Goal: Task Accomplishment & Management: Use online tool/utility

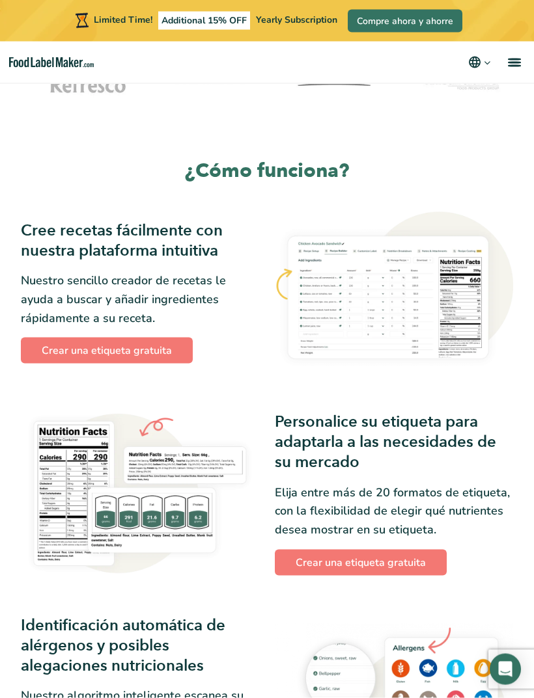
scroll to position [488, 0]
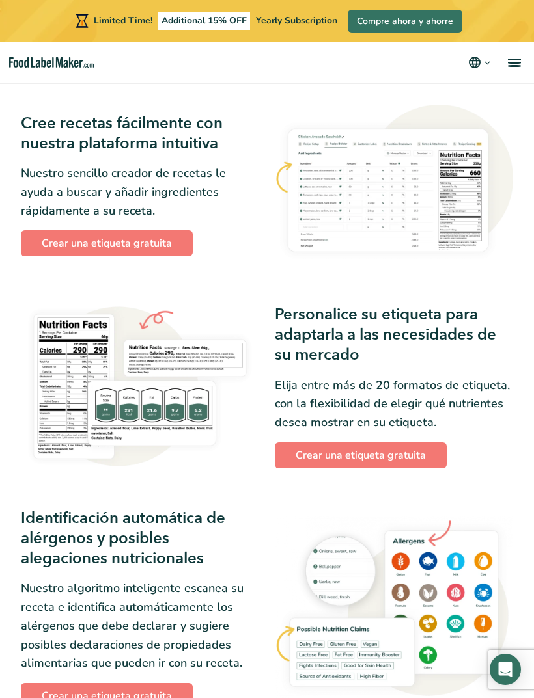
click at [62, 241] on link "Crear una etiqueta gratuita" at bounding box center [107, 243] width 172 height 26
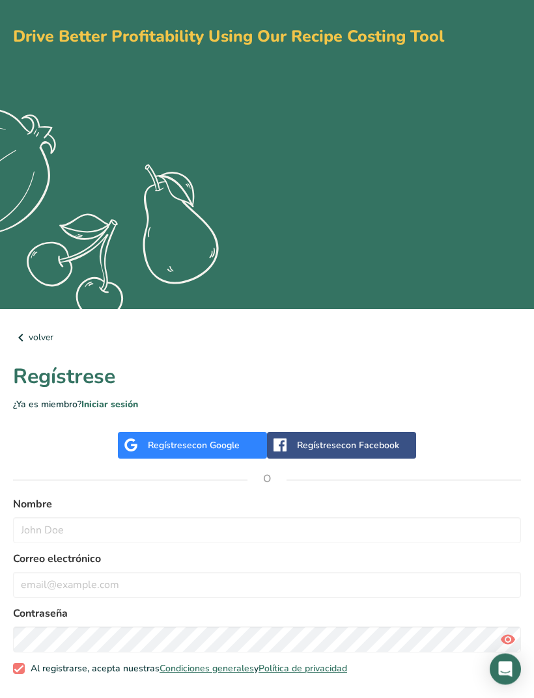
scroll to position [66, 0]
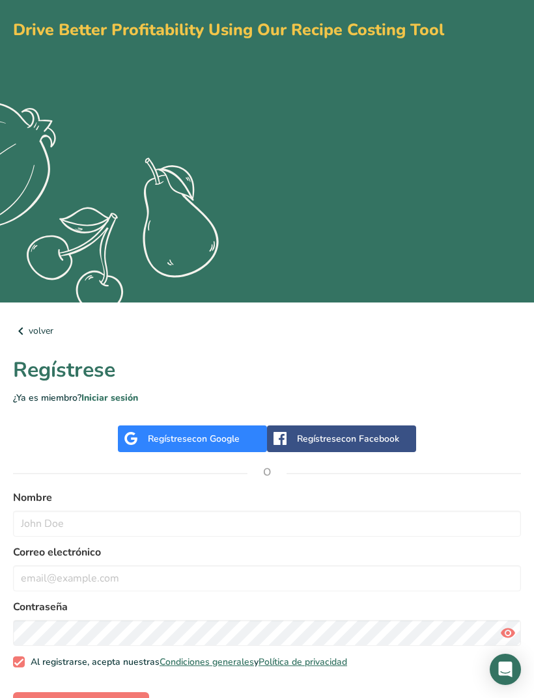
click at [145, 440] on div "Regístrese con Google" at bounding box center [192, 439] width 149 height 27
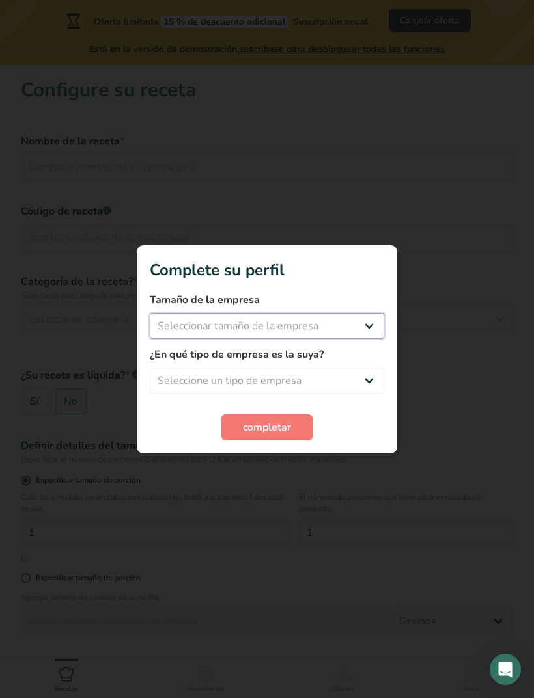
click at [361, 333] on select "Seleccionar tamaño de la empresa Menos de 10 empleados De 10 a 50 empleados De …" at bounding box center [267, 326] width 234 height 26
select select "1"
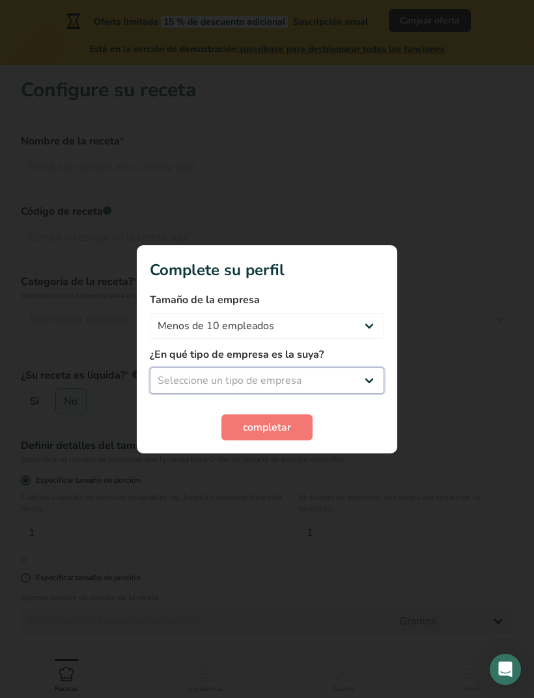
click at [369, 383] on select "Seleccione un tipo de empresa Fabricante de alimentos envasados Restaurante y c…" at bounding box center [267, 381] width 234 height 26
select select "1"
click at [282, 428] on span "completar" at bounding box center [267, 428] width 48 height 16
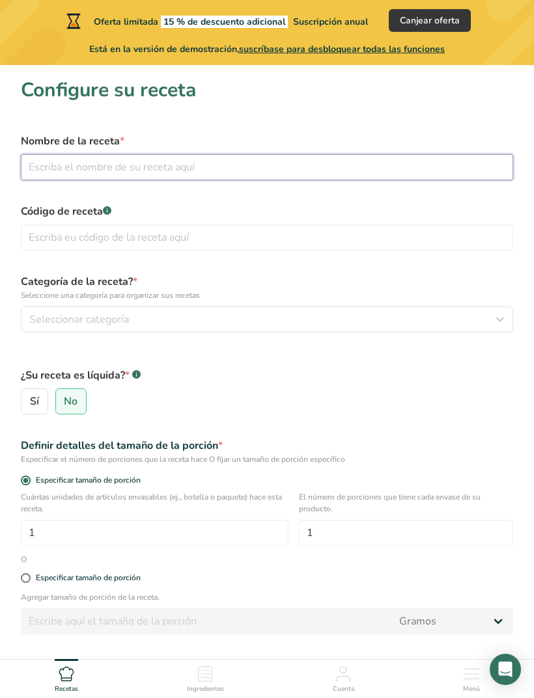
click at [50, 167] on input "text" at bounding box center [267, 167] width 492 height 26
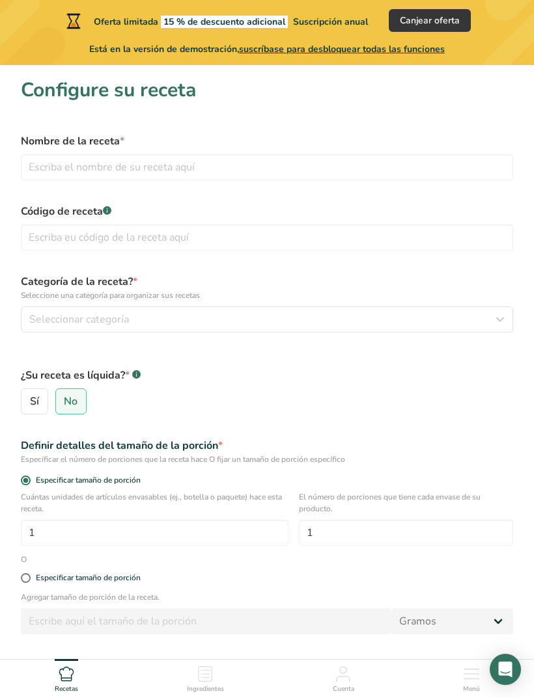
click at [502, 325] on icon "button" at bounding box center [500, 319] width 16 height 23
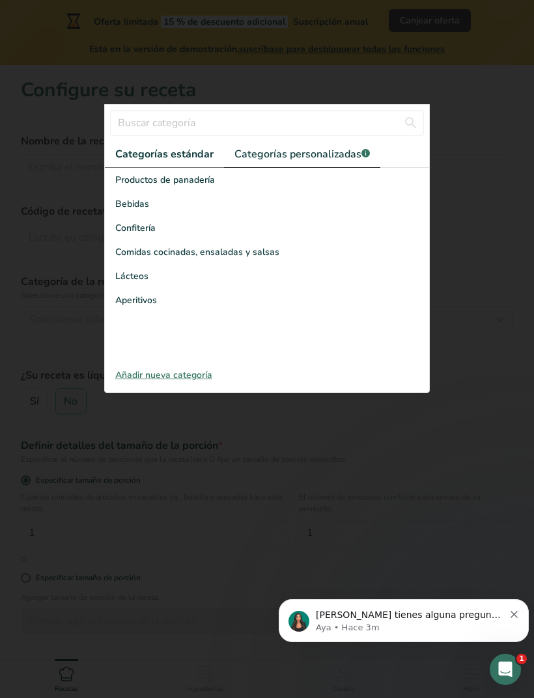
click at [353, 156] on span "Categorías personalizadas .a-a{fill:#347362;}.b-a{fill:#fff;}" at bounding box center [301, 154] width 135 height 16
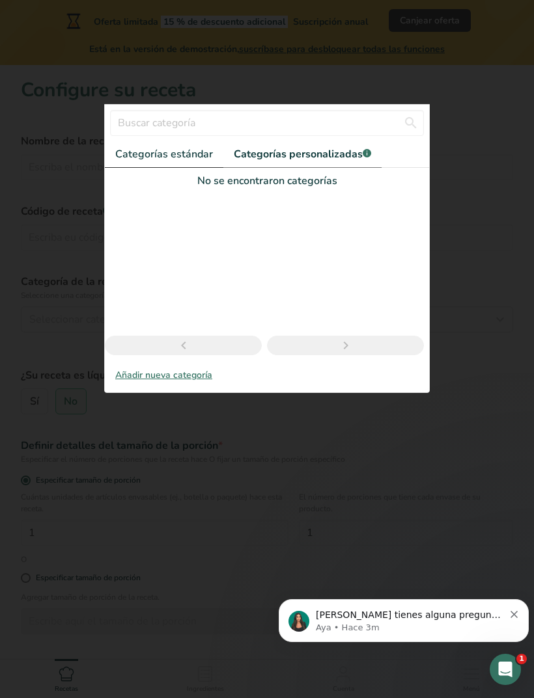
click at [184, 157] on span "Categorías estándar" at bounding box center [164, 154] width 98 height 16
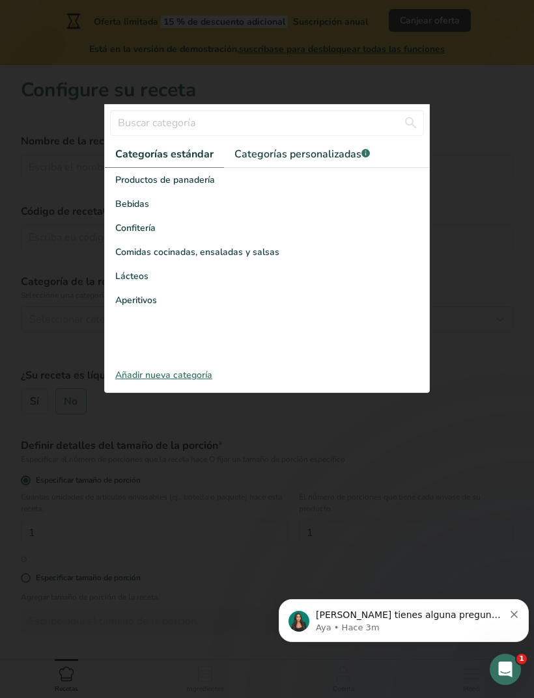
click at [173, 370] on div "Añadir nueva categoría" at bounding box center [267, 375] width 324 height 14
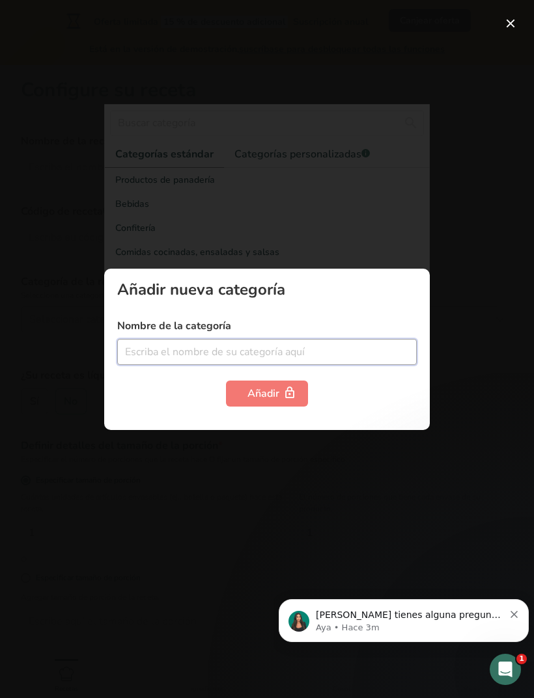
click at [354, 355] on input "text" at bounding box center [266, 352] width 299 height 26
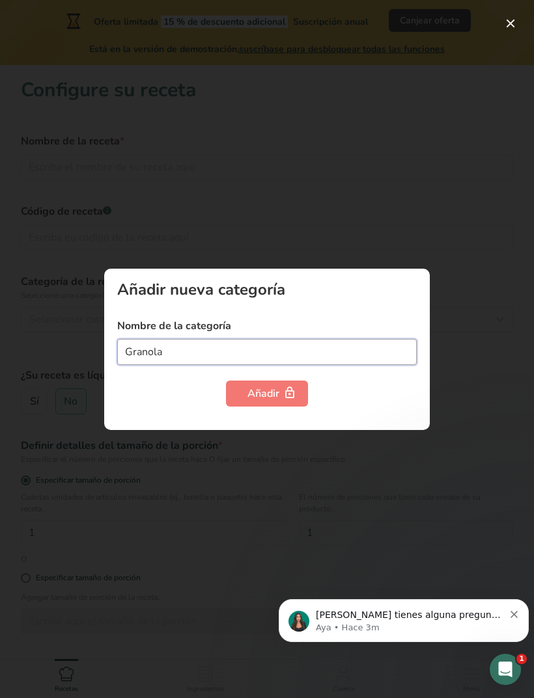
type input "Granola"
click at [287, 397] on icon "button" at bounding box center [289, 393] width 13 height 20
click at [295, 398] on icon "button" at bounding box center [289, 393] width 13 height 20
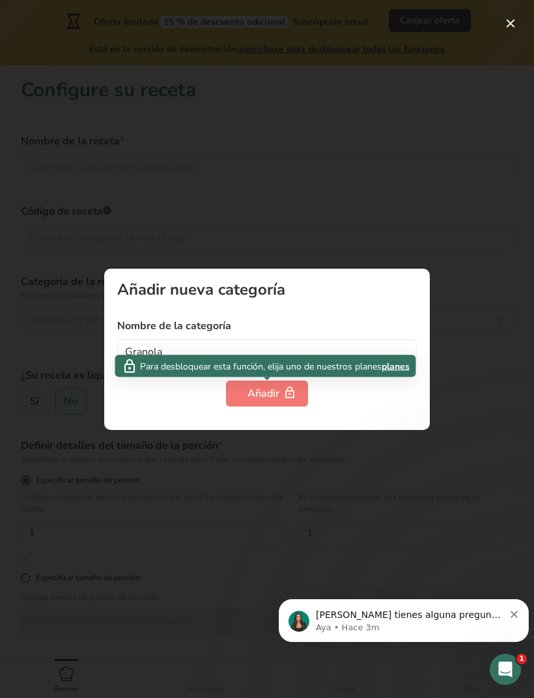
click at [356, 409] on div "Añadir nueva categoría Nombre de la categoría Granola Añadir" at bounding box center [266, 349] width 325 height 161
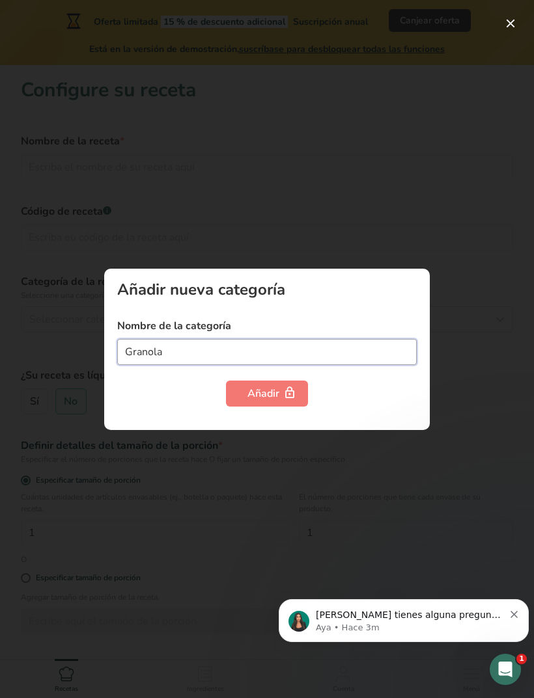
click at [293, 361] on input "Granola" at bounding box center [266, 352] width 299 height 26
click at [508, 368] on div at bounding box center [267, 349] width 534 height 698
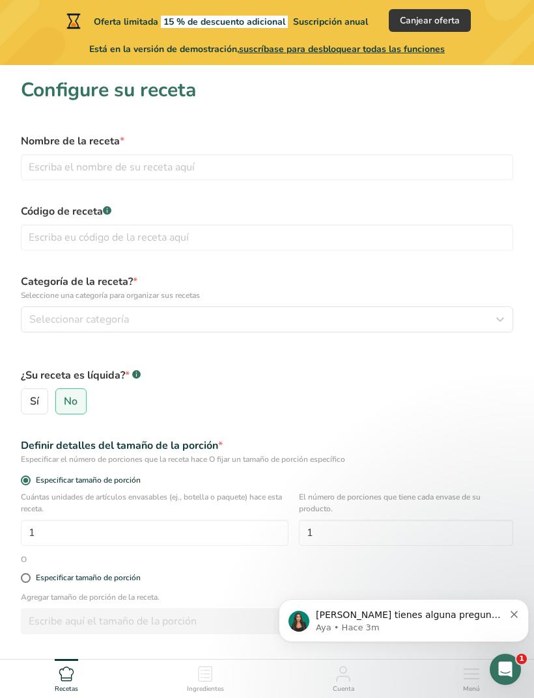
click at [494, 346] on form "Nombre de la receta * Código de receta .a-a{fill:#347362;}.b-a{fill:#fff;} Cate…" at bounding box center [267, 415] width 508 height 579
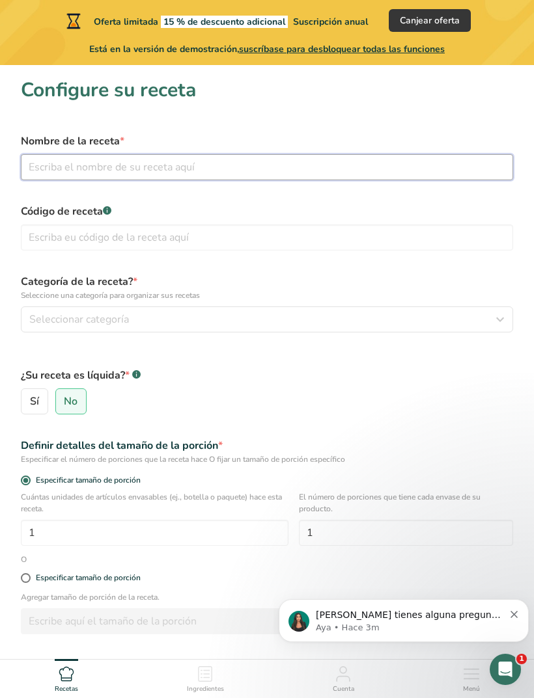
click at [294, 156] on input "text" at bounding box center [267, 167] width 492 height 26
type input "Granola"
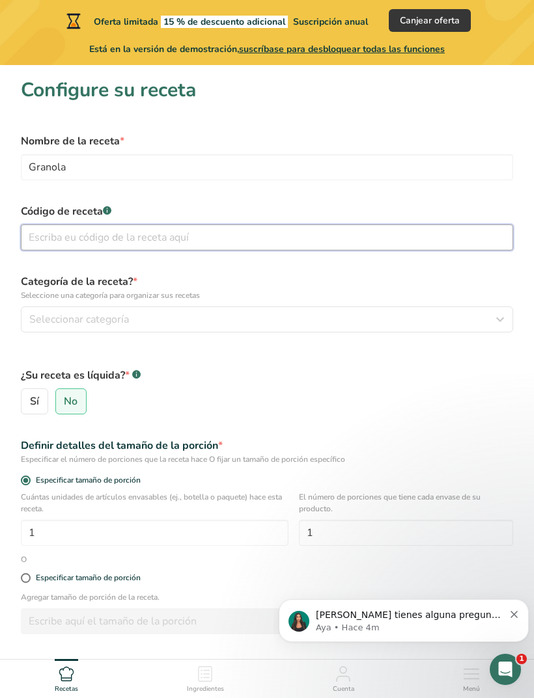
click at [284, 239] on input "text" at bounding box center [267, 238] width 492 height 26
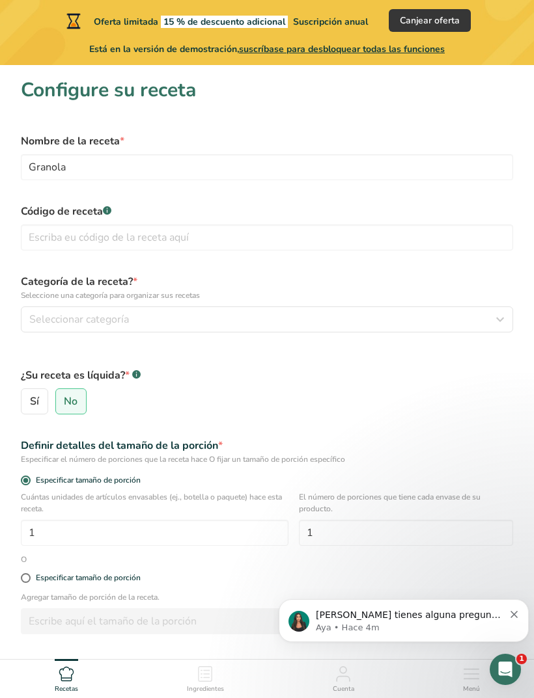
click at [308, 312] on div "Seleccionar categoría" at bounding box center [262, 320] width 467 height 16
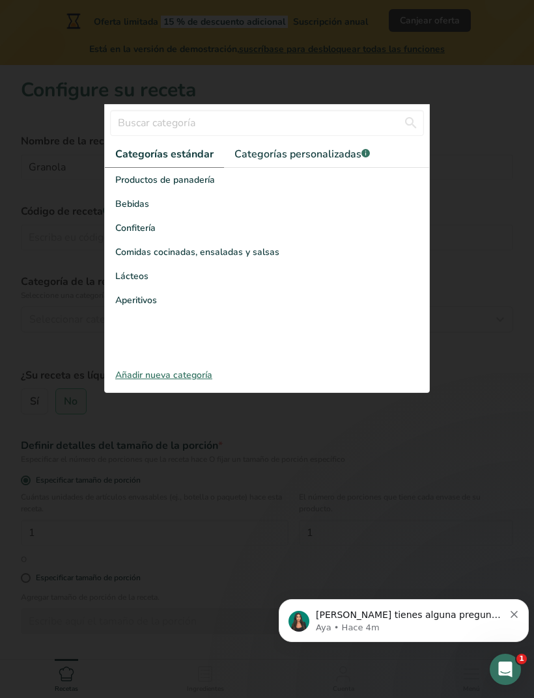
click at [238, 303] on div "Aperitivos" at bounding box center [267, 300] width 324 height 24
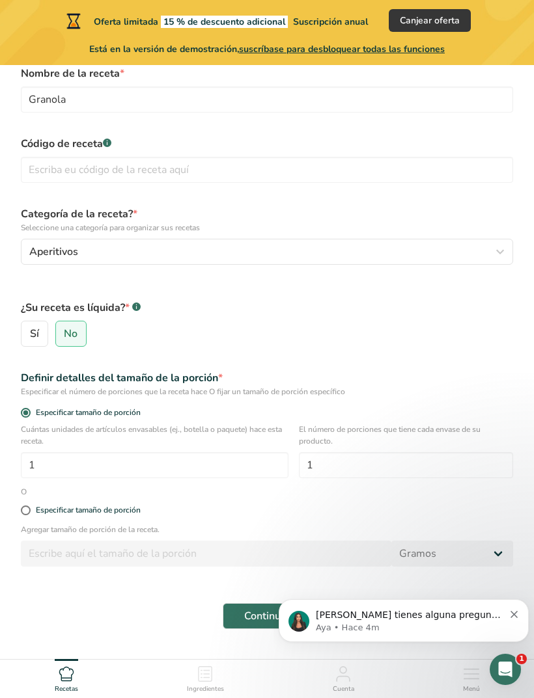
scroll to position [74, 0]
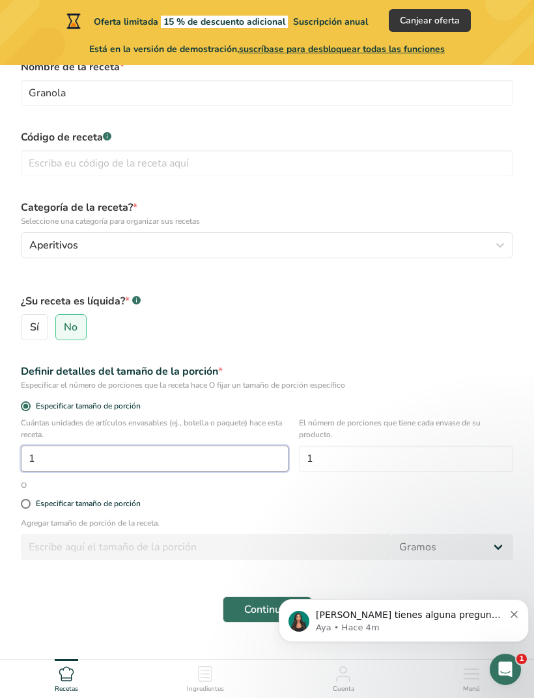
click at [64, 456] on input "1" at bounding box center [155, 459] width 268 height 26
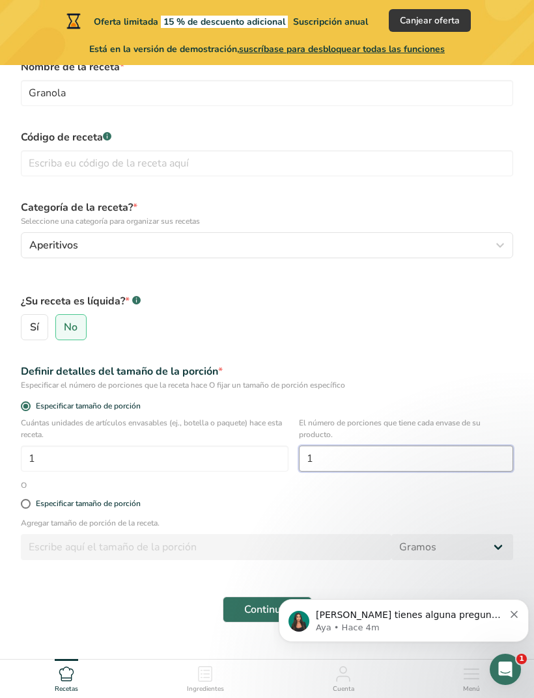
click at [424, 462] on input "1" at bounding box center [406, 459] width 214 height 26
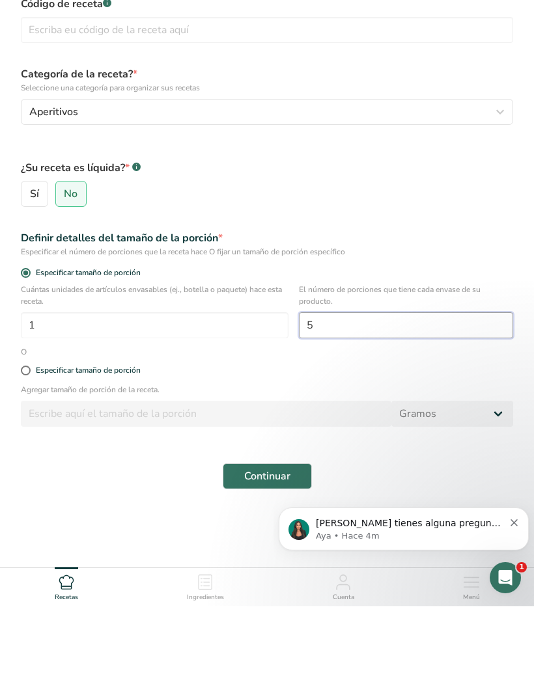
type input "5"
click at [30, 458] on span at bounding box center [26, 463] width 10 height 10
click at [29, 458] on input "Especificar tamaño de porción" at bounding box center [25, 462] width 8 height 8
radio input "true"
radio input "false"
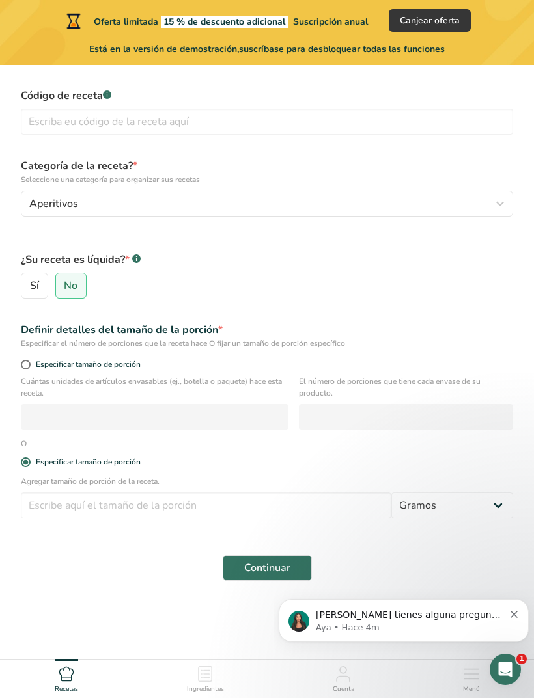
click at [29, 459] on span at bounding box center [26, 463] width 10 height 10
click at [29, 459] on input "Especificar tamaño de porción" at bounding box center [25, 462] width 8 height 8
click at [23, 361] on span at bounding box center [26, 365] width 10 height 10
click at [23, 361] on input "Especificar tamaño de porción" at bounding box center [25, 365] width 8 height 8
radio input "true"
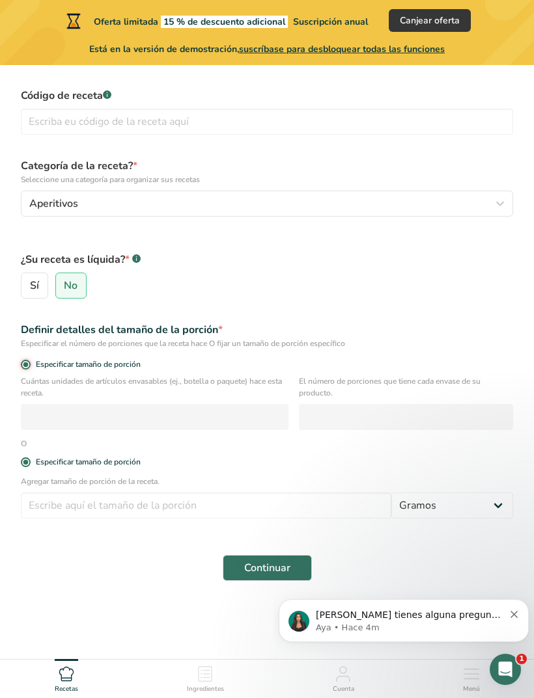
radio input "false"
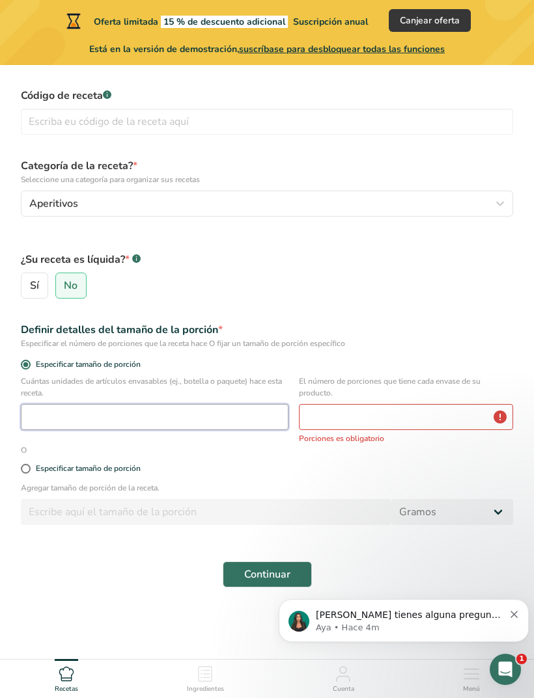
click at [55, 411] on input "number" at bounding box center [155, 417] width 268 height 26
type input "1"
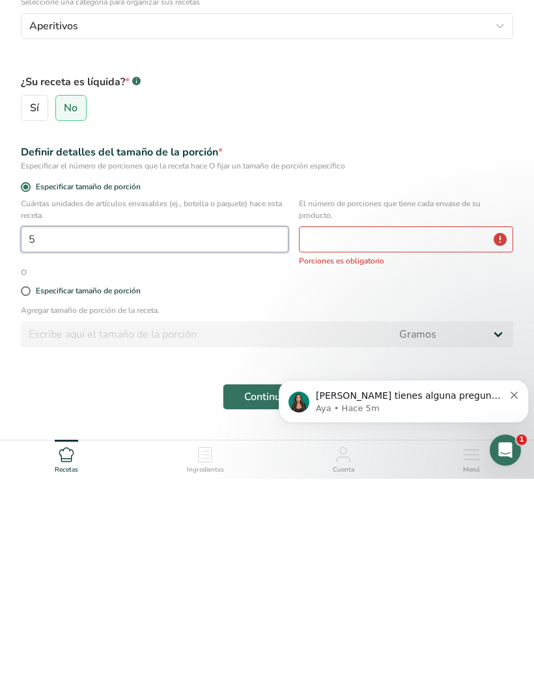
type input "5"
click at [376, 446] on input "number" at bounding box center [406, 459] width 214 height 26
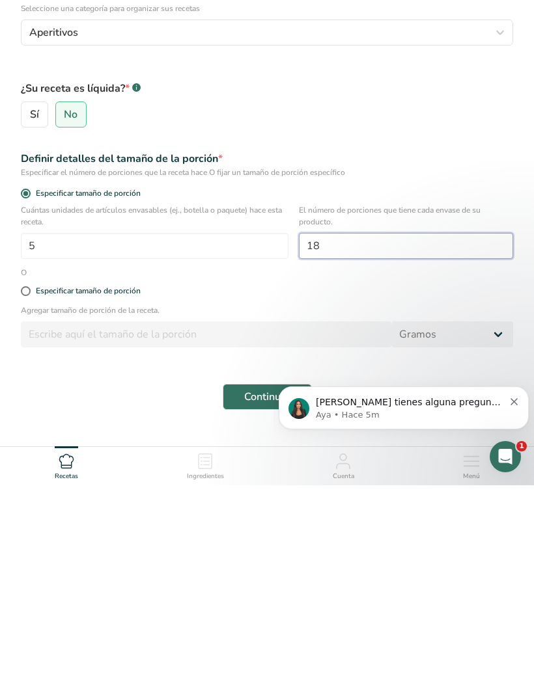
type input "180"
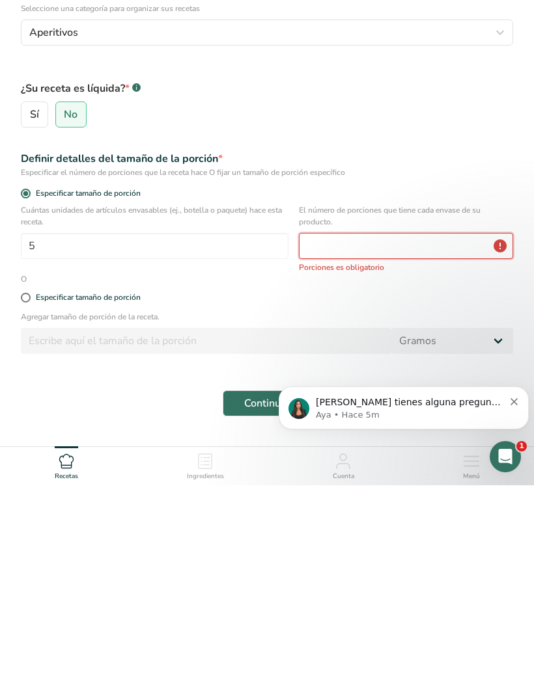
click at [501, 446] on input "number" at bounding box center [406, 459] width 214 height 26
click at [493, 446] on input "number" at bounding box center [406, 459] width 214 height 26
click at [432, 506] on label "Especificar tamaño de porción" at bounding box center [267, 511] width 492 height 10
click at [29, 506] on input "Especificar tamaño de porción" at bounding box center [25, 510] width 8 height 8
radio input "true"
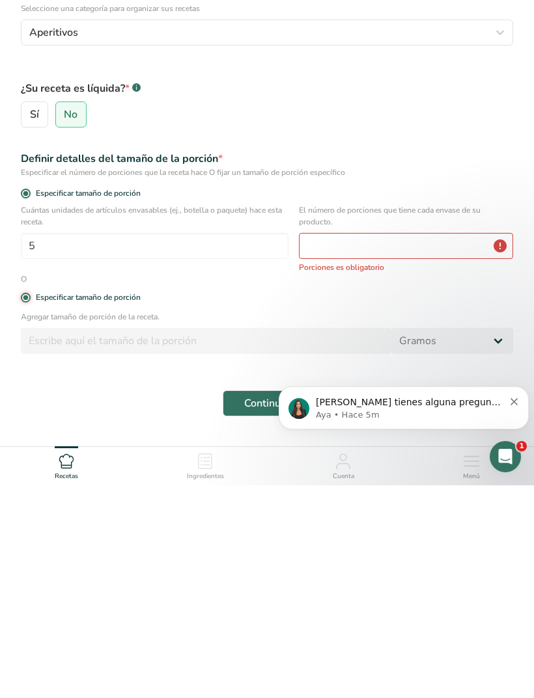
radio input "false"
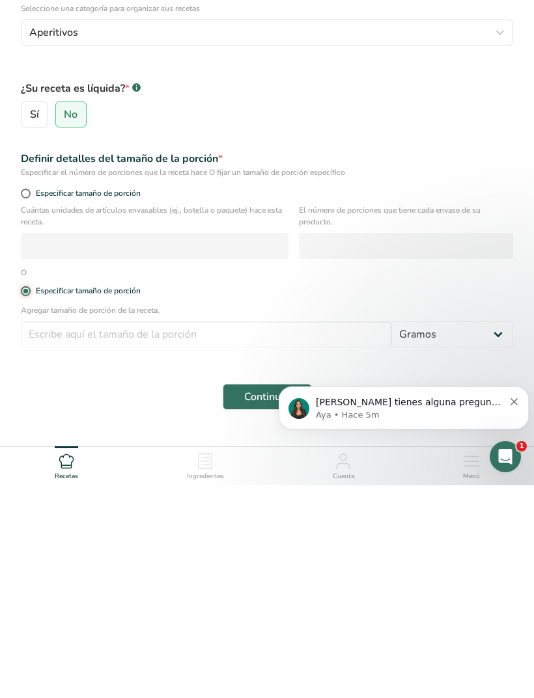
scroll to position [116, 0]
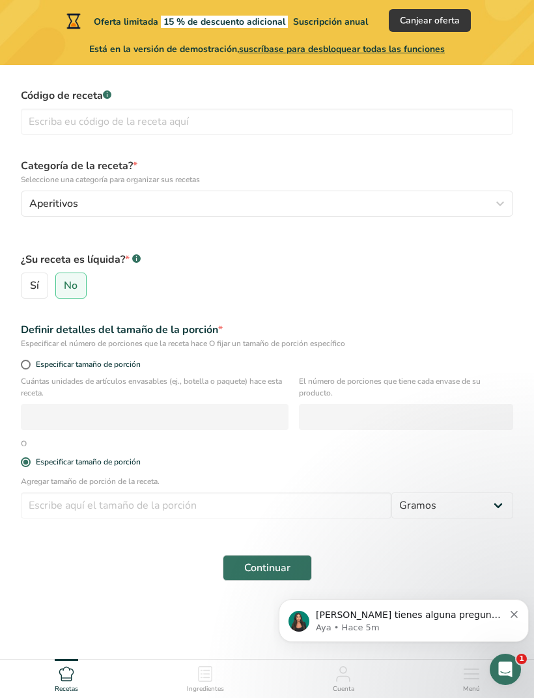
click at [34, 367] on span "Especificar tamaño de porción" at bounding box center [86, 365] width 110 height 10
click at [29, 367] on input "Especificar tamaño de porción" at bounding box center [25, 365] width 8 height 8
radio input "true"
radio input "false"
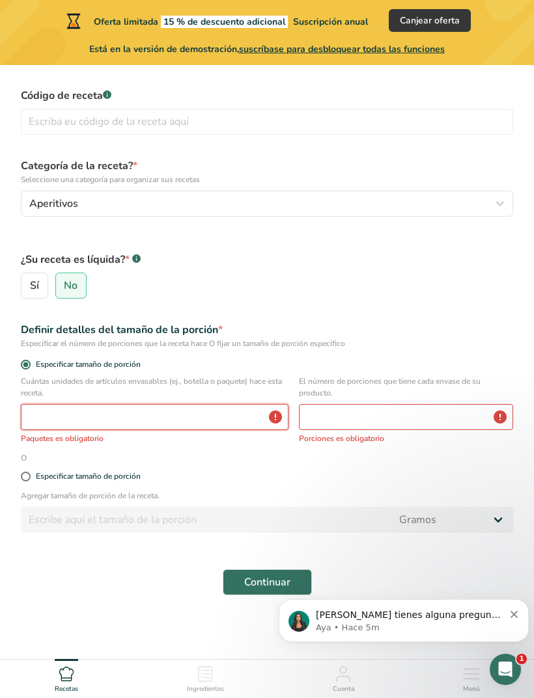
click at [46, 419] on input "number" at bounding box center [155, 417] width 268 height 26
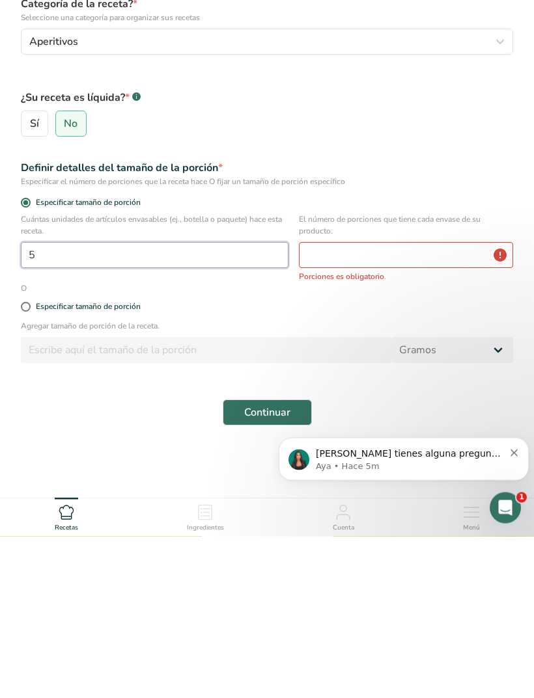
type input "5"
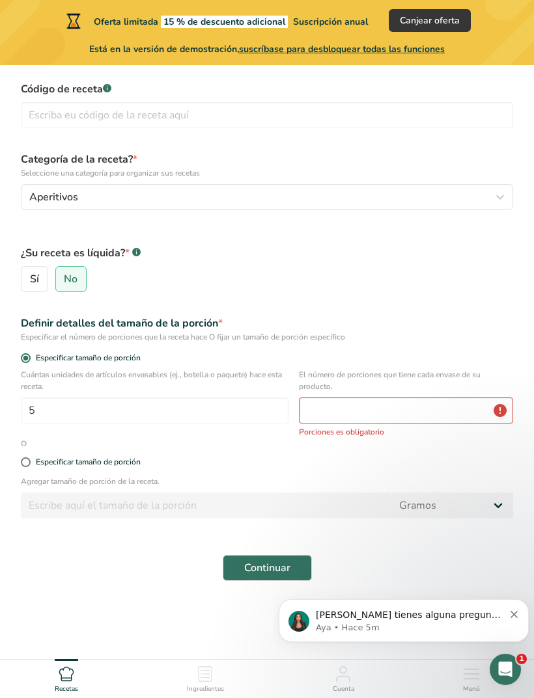
click at [30, 463] on span at bounding box center [26, 463] width 10 height 10
click at [29, 463] on input "Especificar tamaño de porción" at bounding box center [25, 462] width 8 height 8
radio input "true"
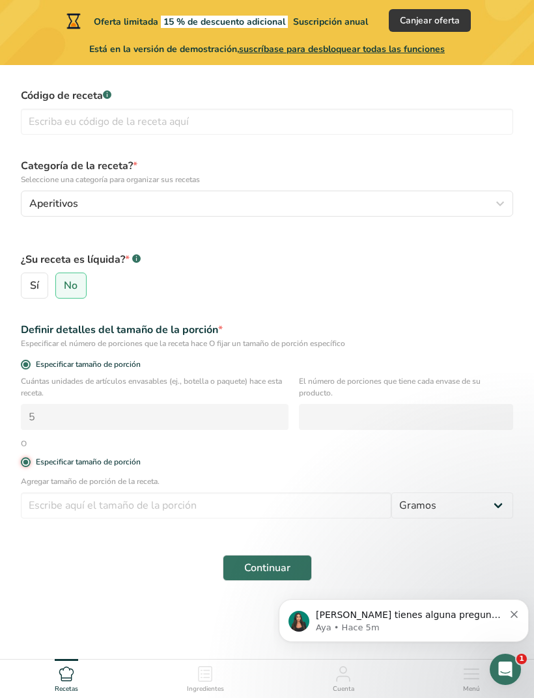
radio input "false"
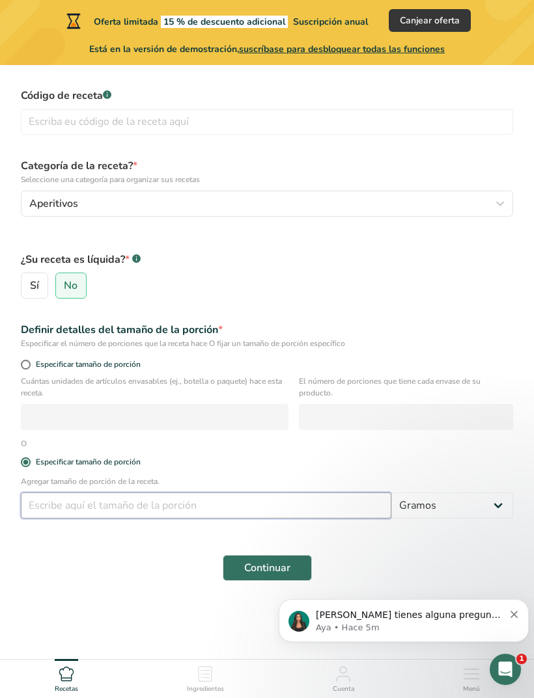
click at [76, 504] on input "number" at bounding box center [206, 506] width 370 height 26
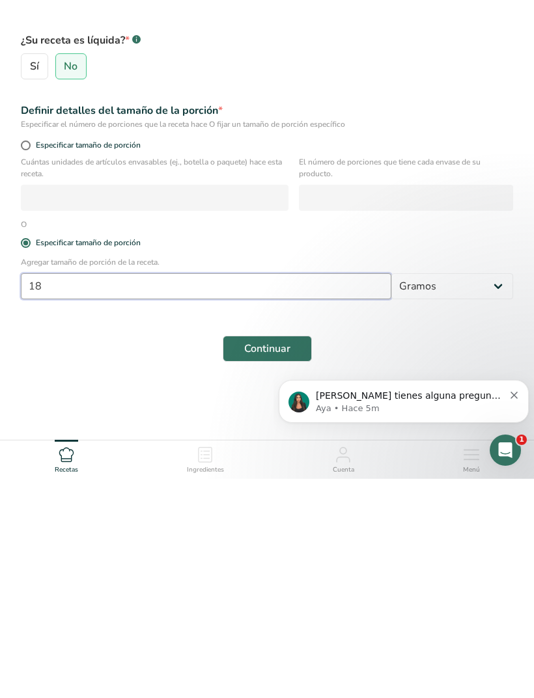
type input "180"
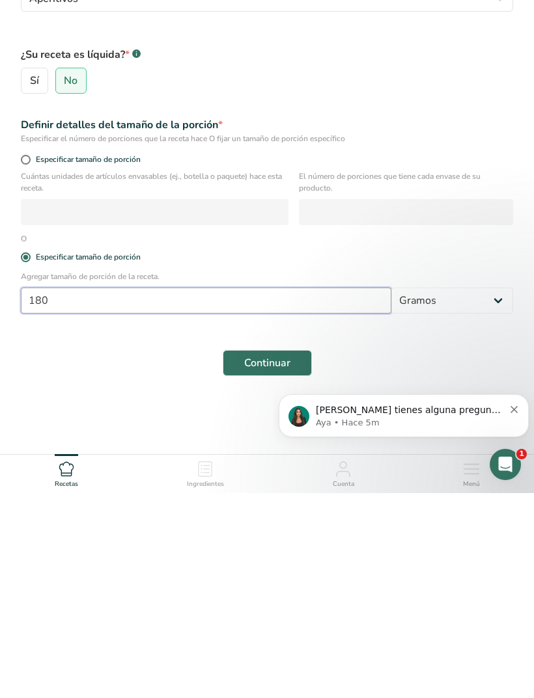
type input "180"
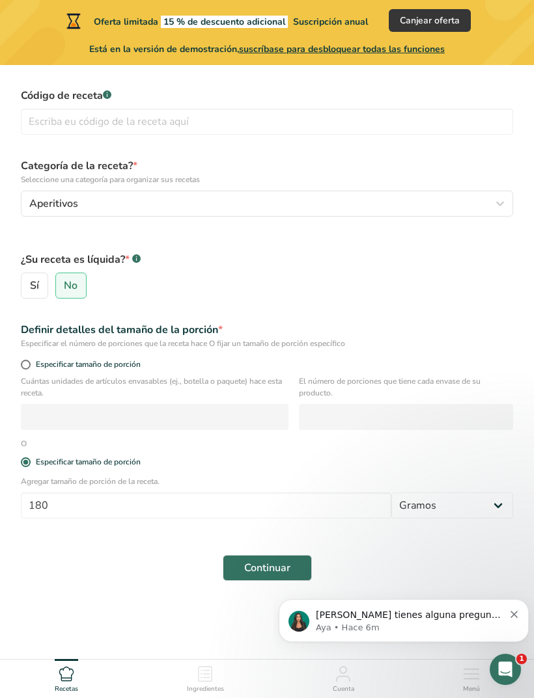
click at [26, 364] on span at bounding box center [26, 365] width 10 height 10
click at [26, 364] on input "Especificar tamaño de porción" at bounding box center [25, 365] width 8 height 8
radio input "true"
radio input "false"
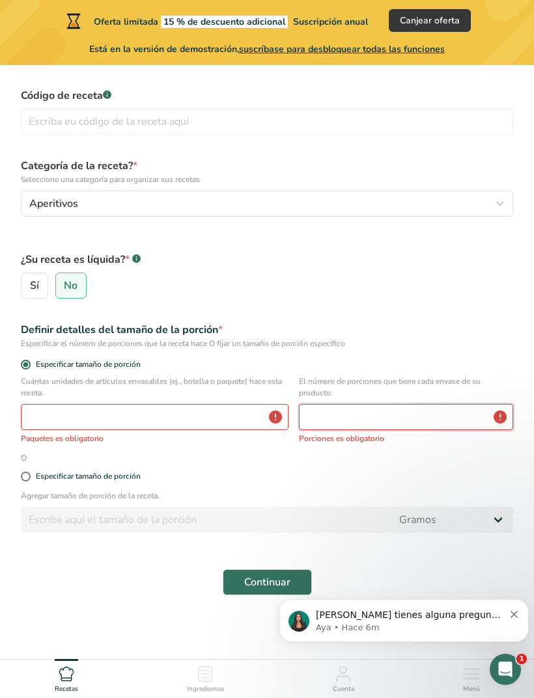
click at [462, 422] on input "number" at bounding box center [406, 417] width 214 height 26
type input "1"
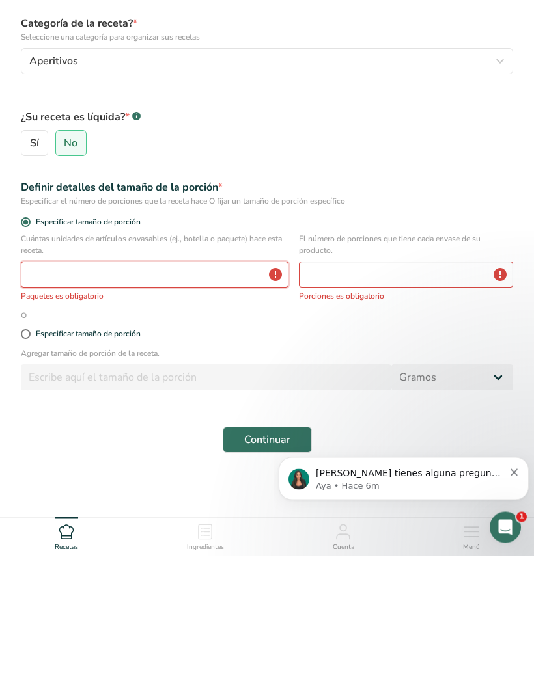
click at [170, 404] on input "number" at bounding box center [155, 417] width 268 height 26
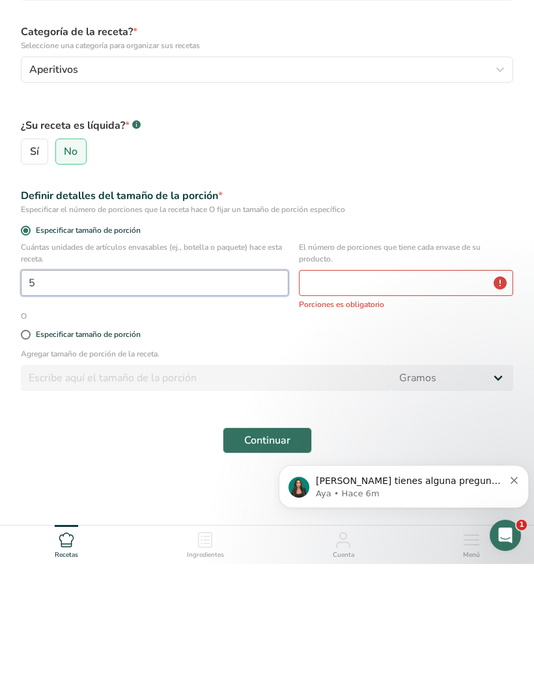
type input "5"
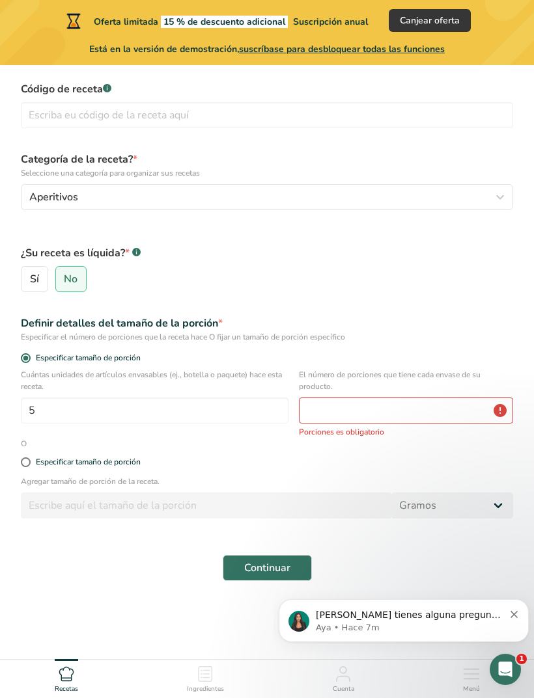
click at [469, 622] on p "Aya • Hace 7m" at bounding box center [410, 628] width 188 height 12
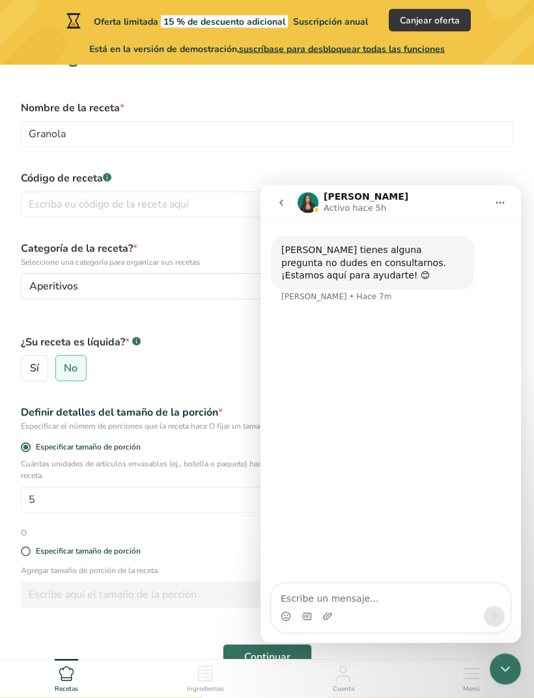
scroll to position [41, 0]
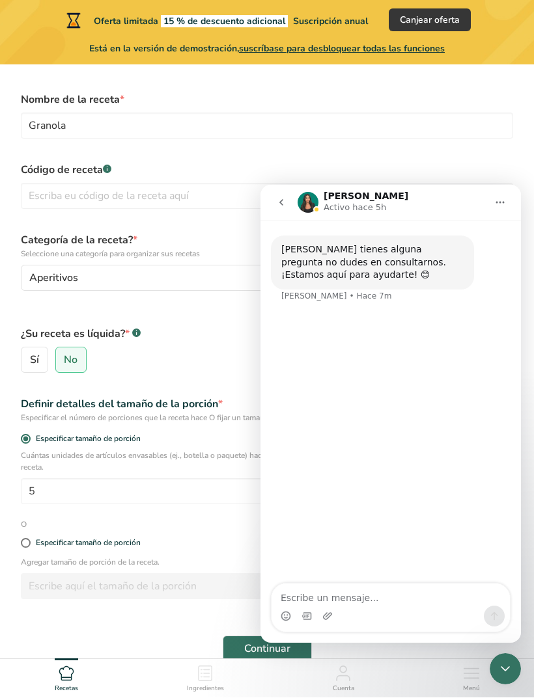
click at [109, 619] on form "Nombre de la receta * Granola Código de receta .a-a{fill:#347362;}.b-a{fill:#ff…" at bounding box center [267, 378] width 508 height 586
click at [284, 207] on icon "go back" at bounding box center [281, 202] width 10 height 10
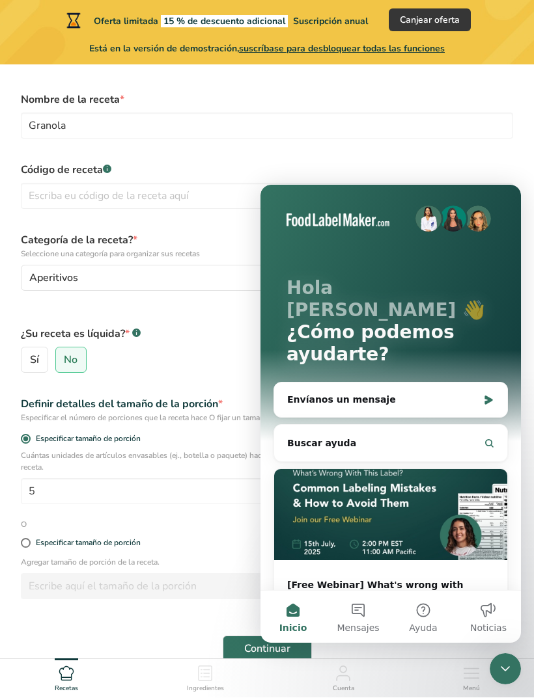
click at [469, 174] on label "Código de receta .a-a{fill:#347362;}.b-a{fill:#fff;}" at bounding box center [267, 171] width 492 height 16
click at [512, 663] on icon "Cerrar Intercom Messenger" at bounding box center [505, 669] width 16 height 16
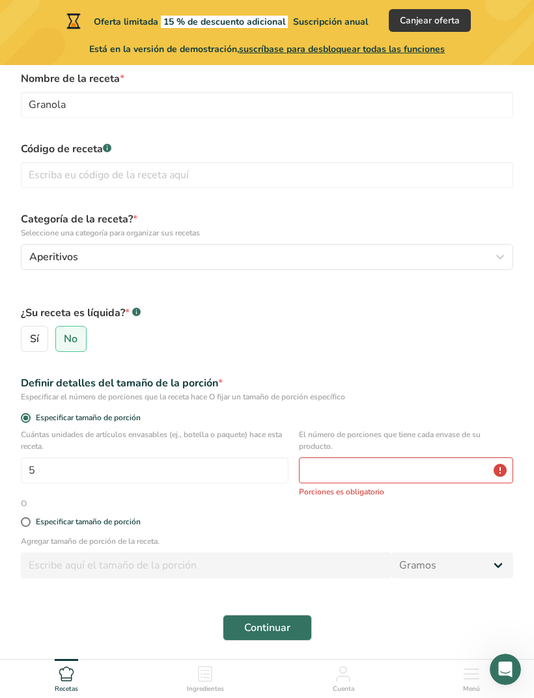
scroll to position [81, 0]
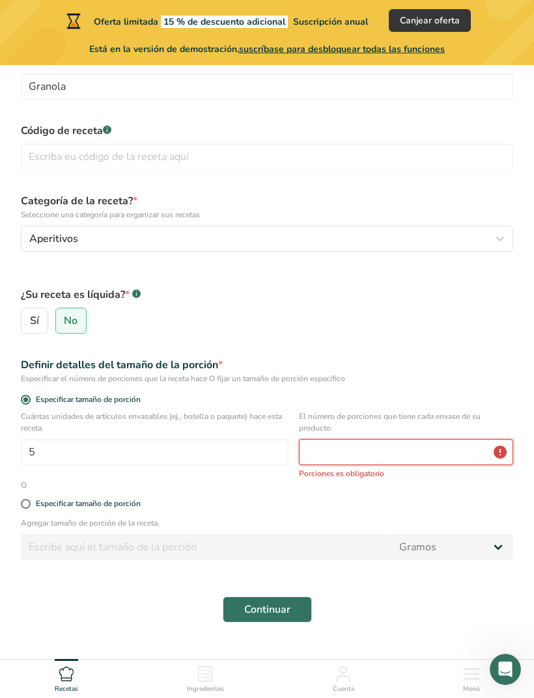
click at [445, 464] on input "number" at bounding box center [406, 452] width 214 height 26
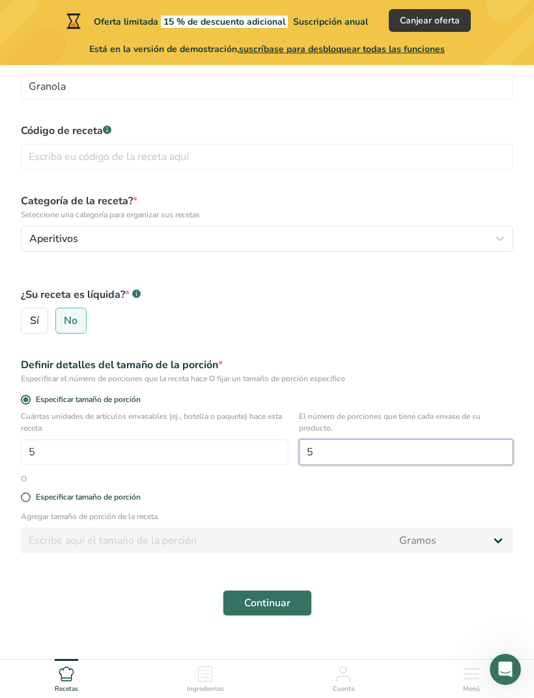
scroll to position [74, 0]
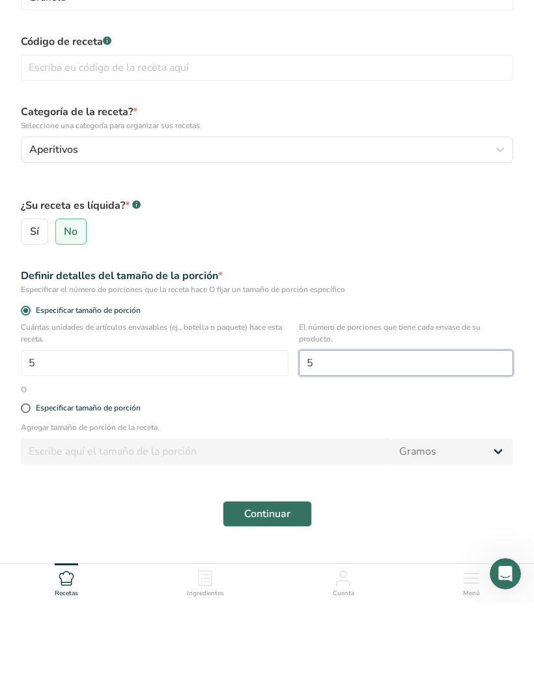
type input "5"
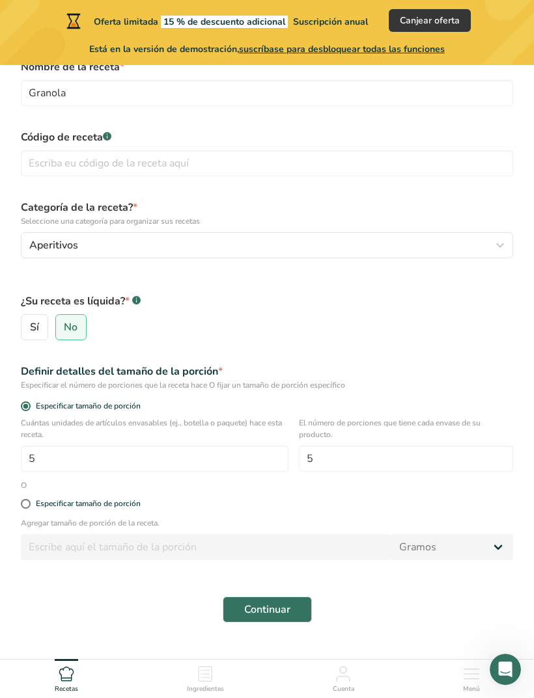
click at [255, 609] on span "Continuar" at bounding box center [267, 610] width 46 height 16
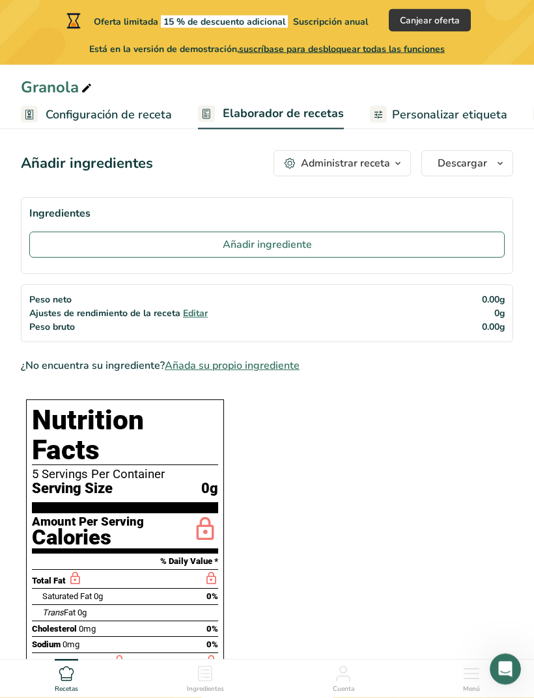
click at [449, 244] on button "Añadir ingrediente" at bounding box center [266, 245] width 475 height 26
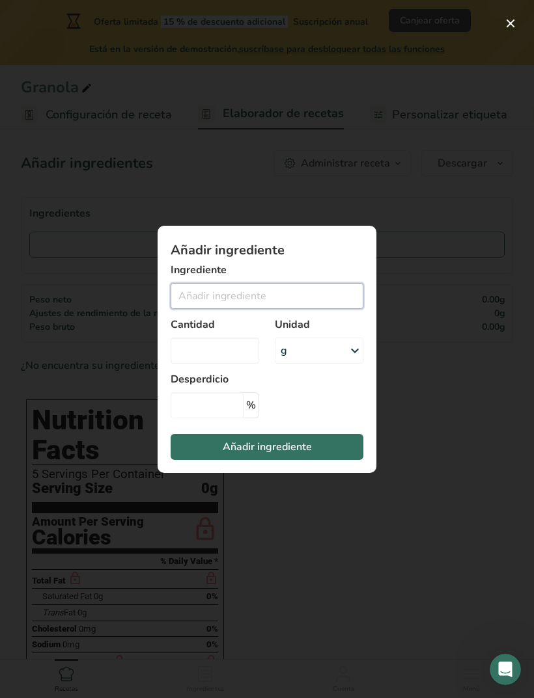
click at [339, 309] on input "Add ingredient modal" at bounding box center [267, 296] width 193 height 26
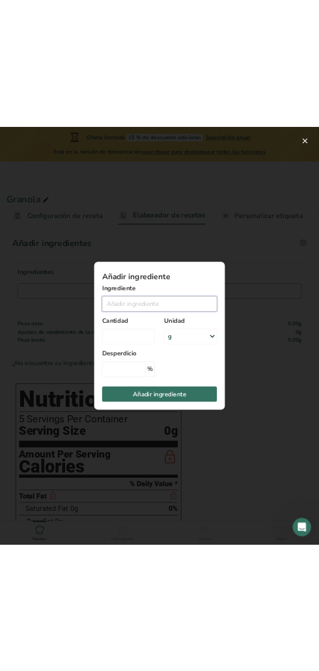
scroll to position [0, 0]
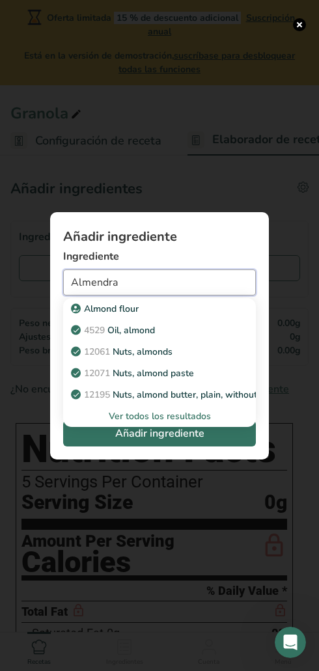
click at [124, 426] on span "Añadir ingrediente" at bounding box center [159, 434] width 89 height 16
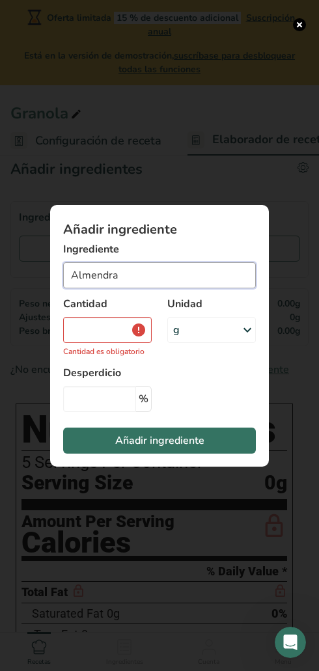
click at [133, 276] on input "Almendra" at bounding box center [159, 275] width 193 height 26
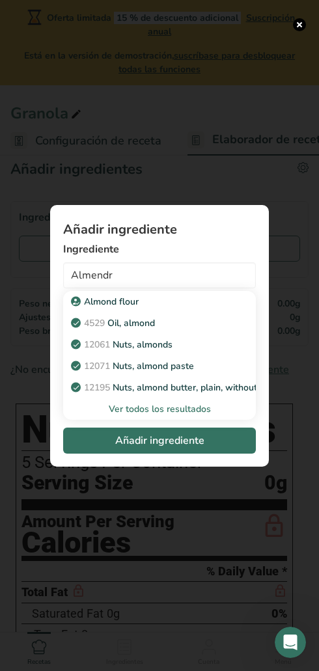
click at [149, 348] on p "12061 Nuts, almonds" at bounding box center [123, 345] width 99 height 14
type input "Nuts, almonds"
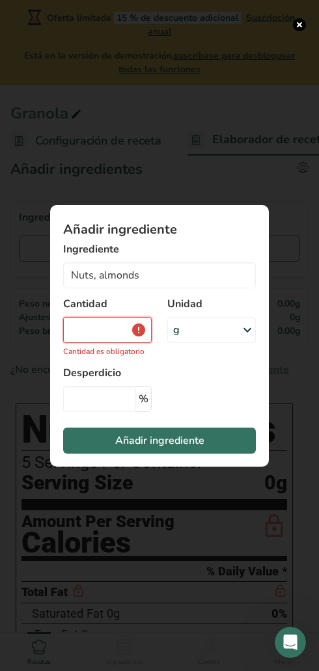
click at [98, 329] on input "Add ingredient modal" at bounding box center [107, 330] width 89 height 26
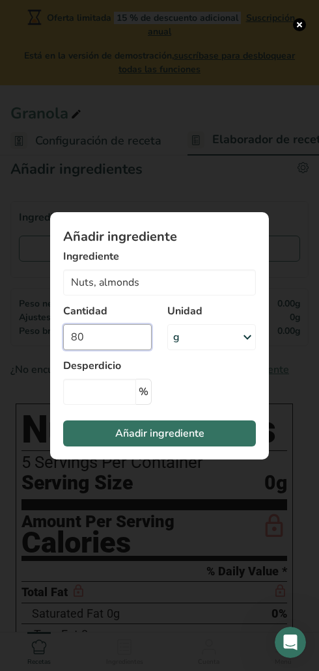
type input "80"
click at [193, 347] on div "g" at bounding box center [211, 337] width 89 height 26
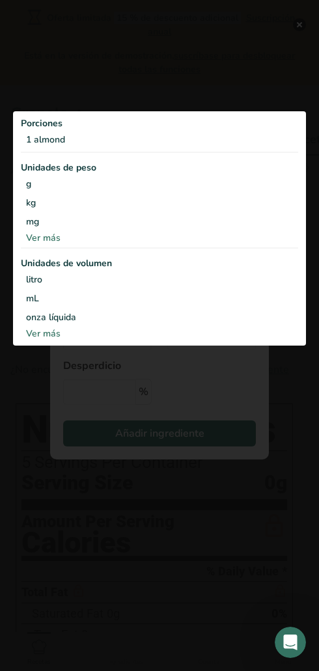
click at [32, 181] on div "g" at bounding box center [159, 183] width 277 height 19
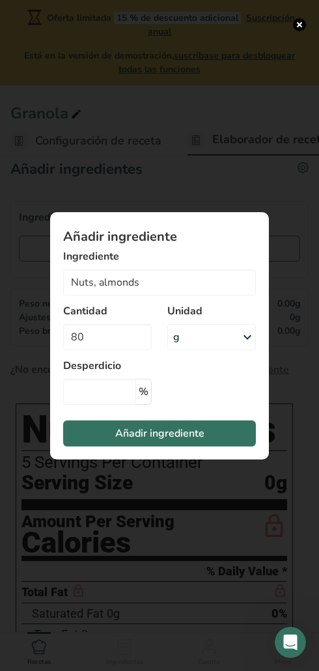
click at [228, 427] on button "Añadir ingrediente" at bounding box center [159, 433] width 193 height 26
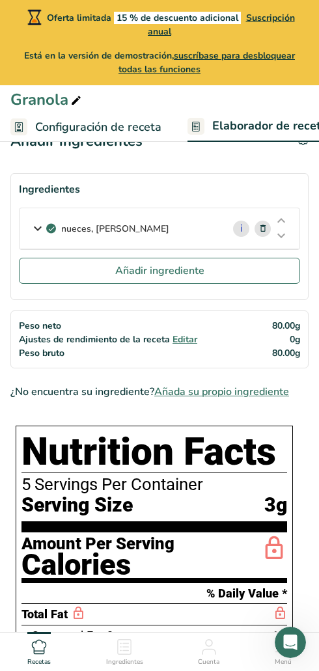
scroll to position [0, 0]
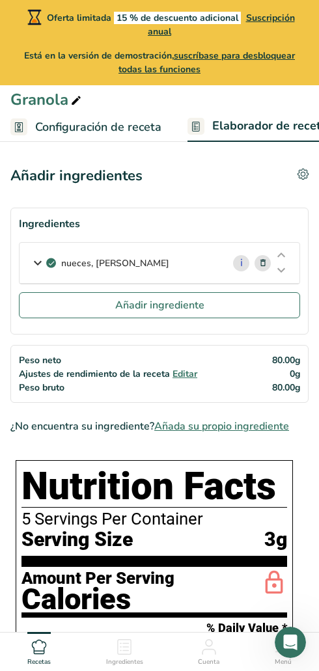
click at [61, 294] on button "Añadir ingrediente" at bounding box center [159, 305] width 281 height 26
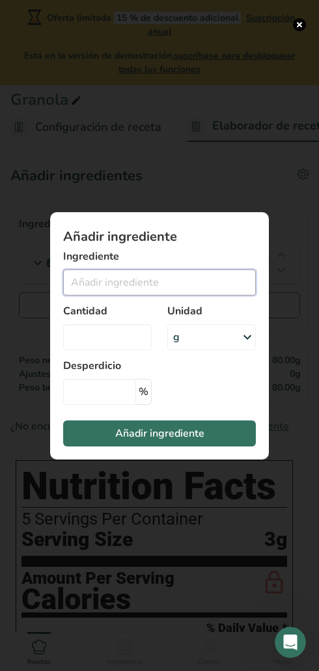
click at [92, 281] on input "Add ingredient modal" at bounding box center [159, 282] width 193 height 26
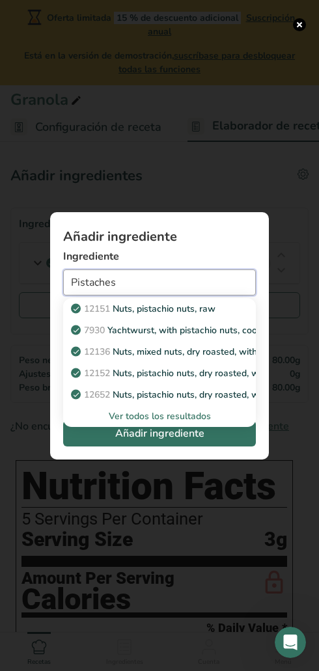
type input "Pistaches"
click at [244, 238] on h1 "Añadir ingrediente" at bounding box center [159, 236] width 193 height 13
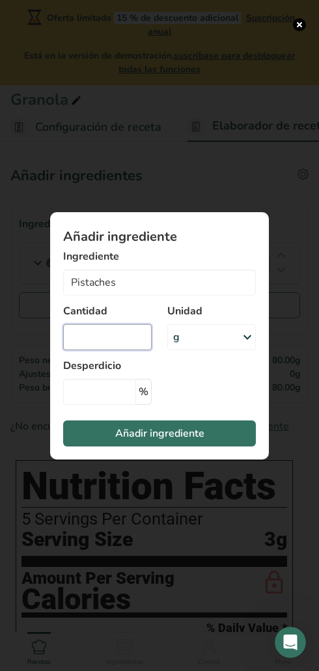
click at [118, 335] on input "Add ingredient modal" at bounding box center [107, 337] width 89 height 26
type input "90"
click at [114, 439] on button "Añadir ingrediente" at bounding box center [159, 433] width 193 height 26
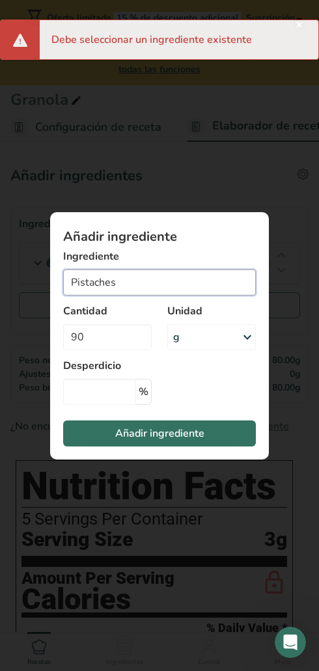
click at [206, 284] on input "Pistaches" at bounding box center [159, 282] width 193 height 26
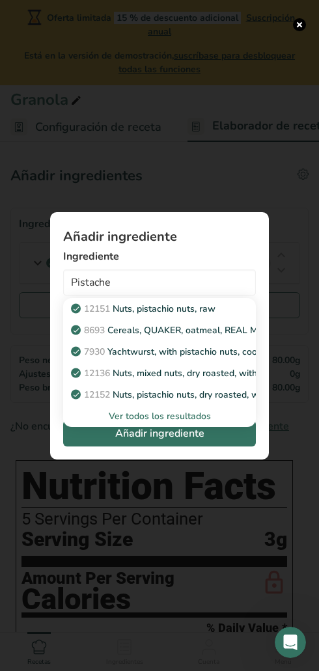
click at [122, 309] on p "12151 Nuts, pistachio nuts, raw" at bounding box center [145, 309] width 142 height 14
type input "Nuts, pistachio nuts, raw"
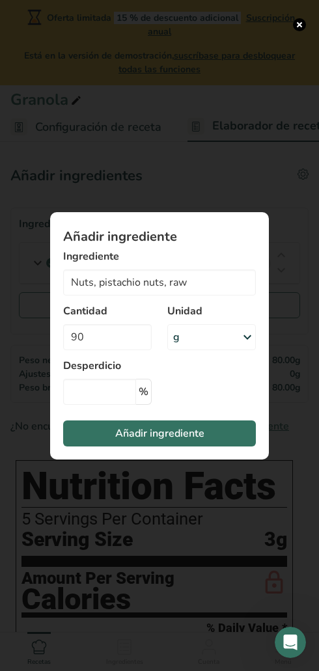
click at [87, 429] on button "Añadir ingrediente" at bounding box center [159, 433] width 193 height 26
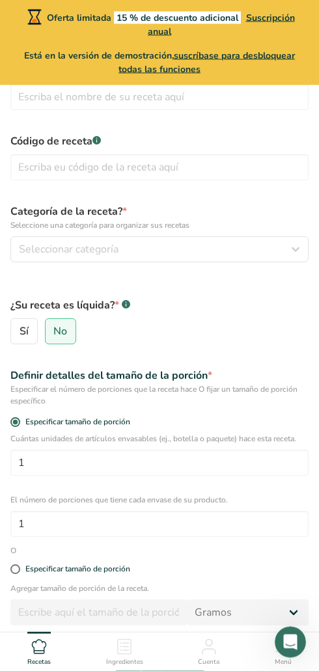
scroll to position [92, 0]
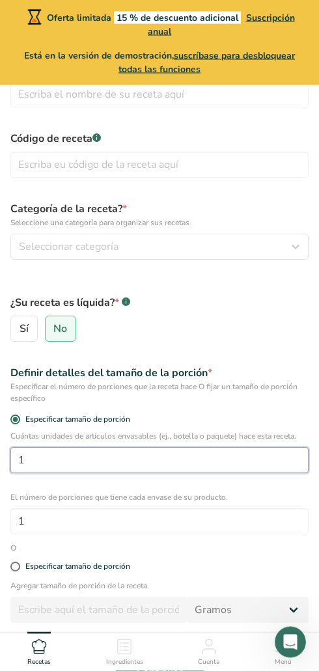
click at [46, 457] on input "1" at bounding box center [159, 461] width 298 height 26
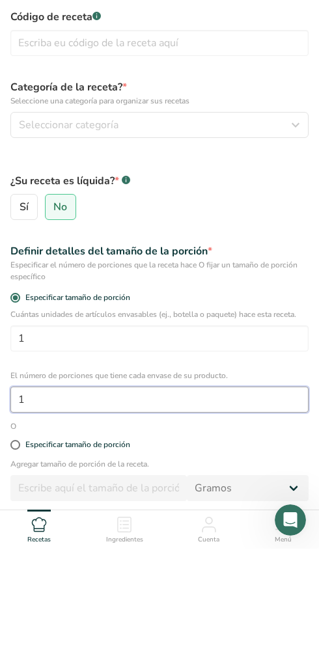
click at [42, 509] on input "1" at bounding box center [159, 522] width 298 height 26
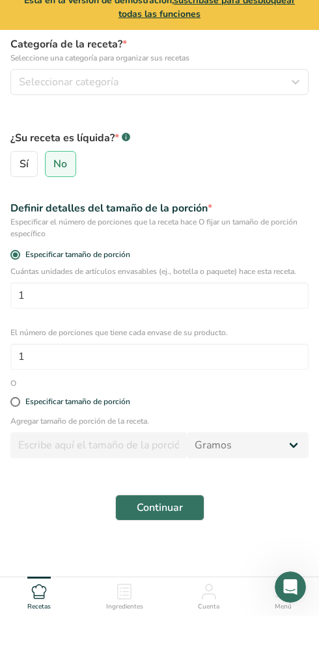
scroll to position [209, 0]
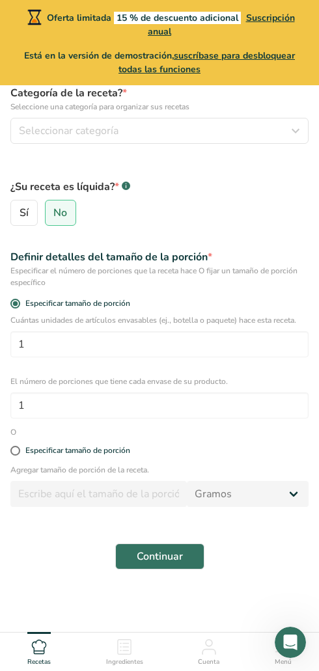
click at [19, 441] on div "Especificar tamaño de porción" at bounding box center [160, 451] width 314 height 26
click at [17, 450] on span at bounding box center [15, 451] width 10 height 10
click at [17, 450] on input "Especificar tamaño de porción" at bounding box center [14, 451] width 8 height 8
radio input "true"
radio input "false"
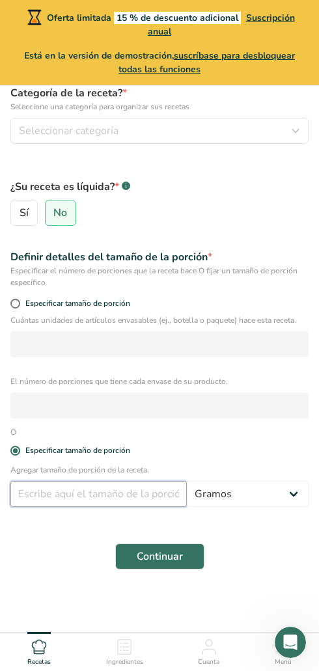
click at [33, 494] on input "number" at bounding box center [98, 494] width 176 height 26
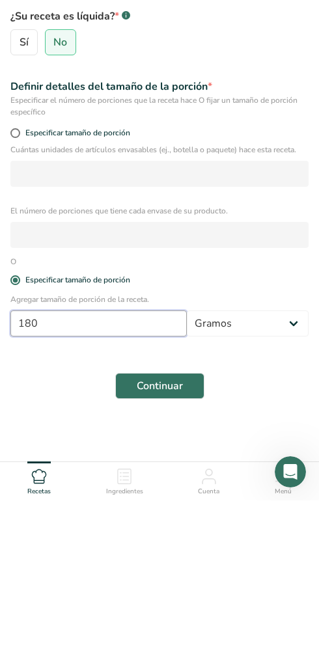
type input "180"
click at [162, 549] on span "Continuar" at bounding box center [160, 557] width 46 height 16
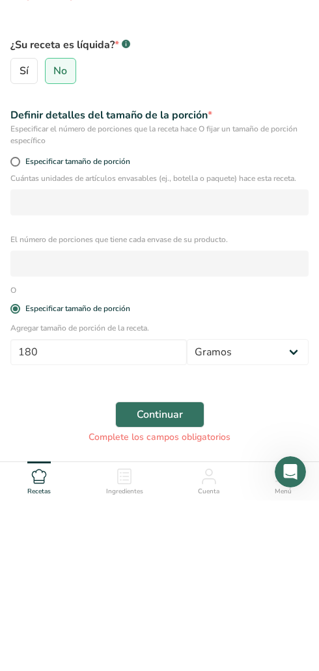
scroll to position [254, 0]
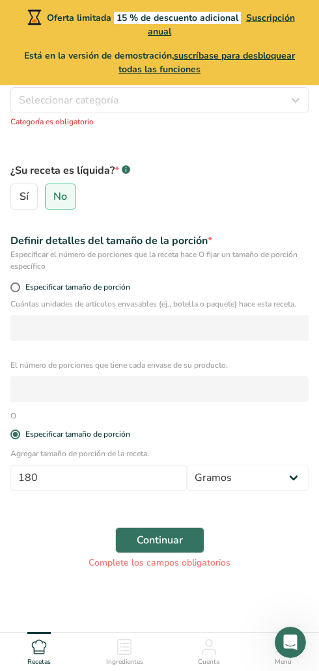
click at [197, 538] on button "Continuar" at bounding box center [159, 540] width 89 height 26
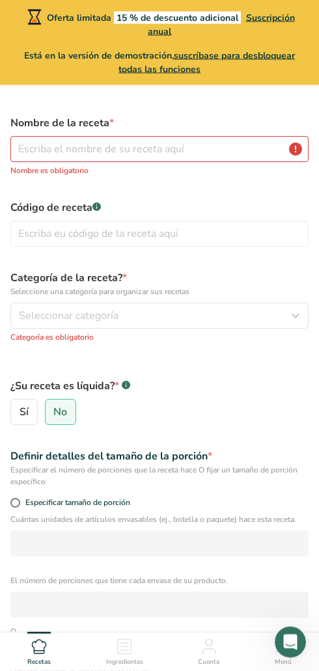
scroll to position [0, 0]
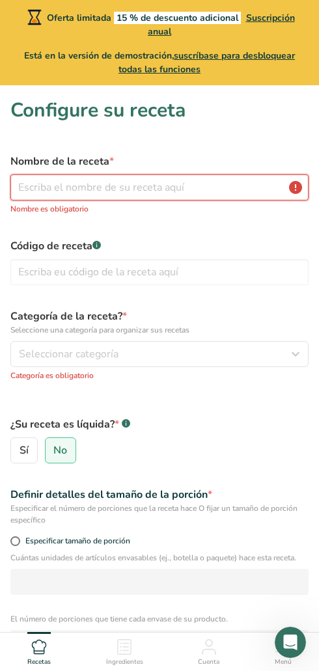
click at [247, 181] on input "text" at bounding box center [159, 187] width 298 height 26
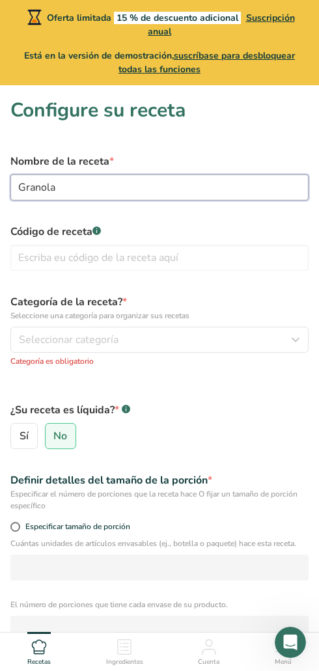
type input "Granola"
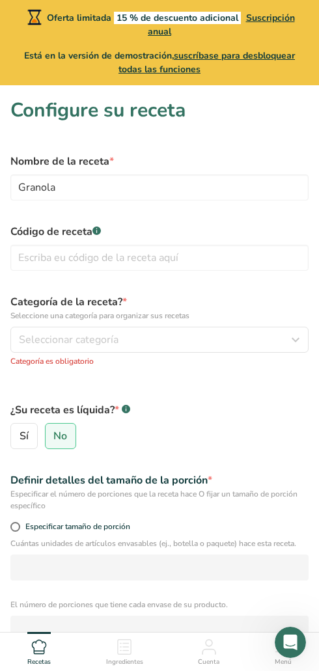
click at [48, 336] on span "Seleccionar categoría" at bounding box center [69, 340] width 100 height 16
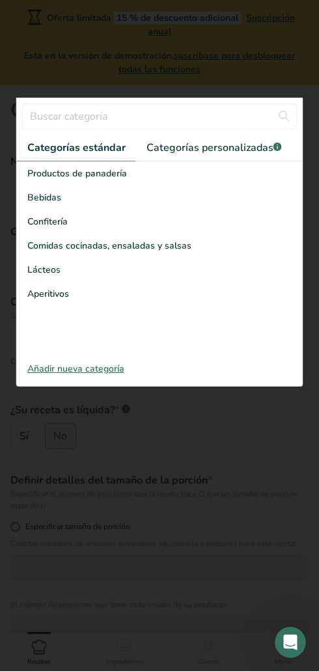
click at [44, 288] on span "Aperitivos" at bounding box center [48, 294] width 42 height 14
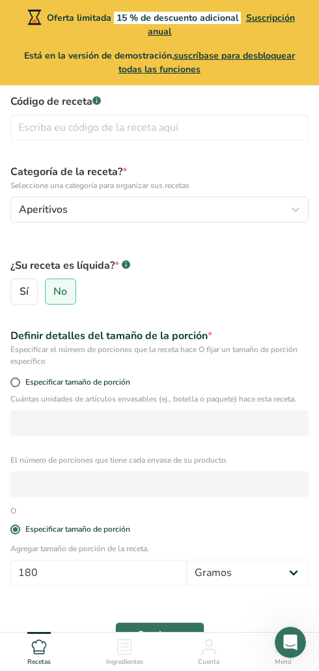
scroll to position [155, 0]
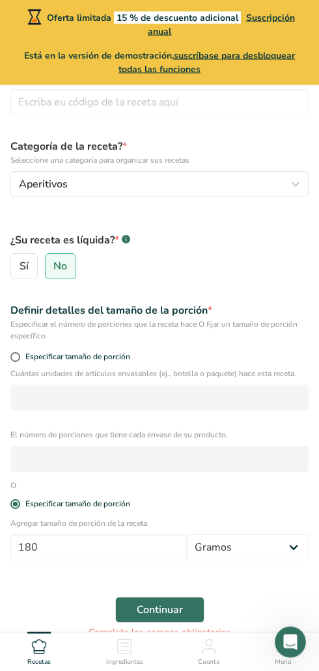
click at [180, 608] on span "Continuar" at bounding box center [160, 611] width 46 height 16
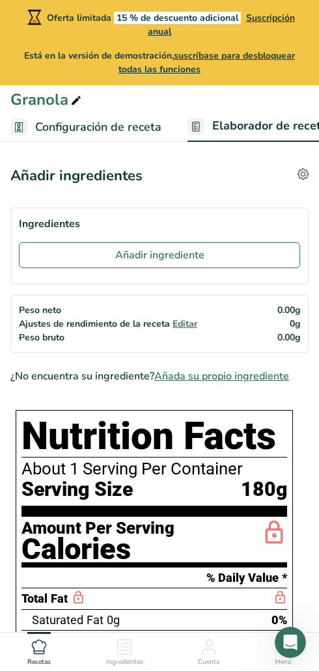
click at [60, 258] on button "Añadir ingrediente" at bounding box center [159, 255] width 281 height 26
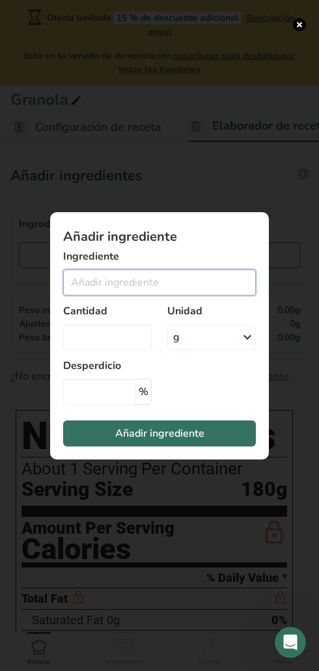
click at [103, 281] on input "Add ingredient modal" at bounding box center [159, 282] width 193 height 26
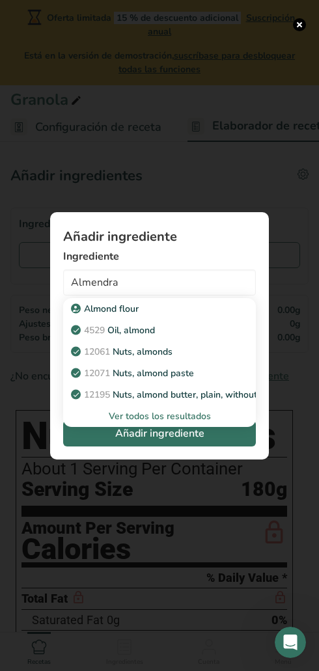
click at [126, 352] on p "12061 Nuts, almonds" at bounding box center [123, 352] width 99 height 14
type input "Nuts, almonds"
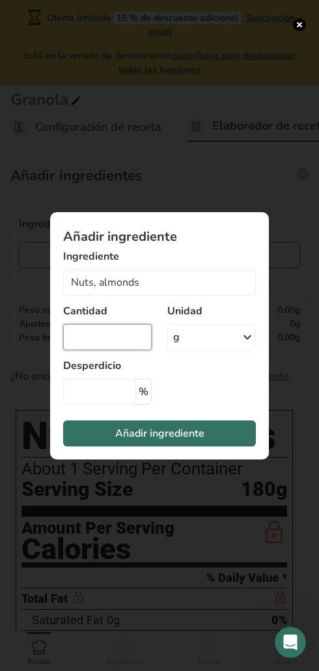
click at [96, 337] on input "Add ingredient modal" at bounding box center [107, 337] width 89 height 26
type input "80"
click at [97, 439] on button "Añadir ingrediente" at bounding box center [159, 433] width 193 height 26
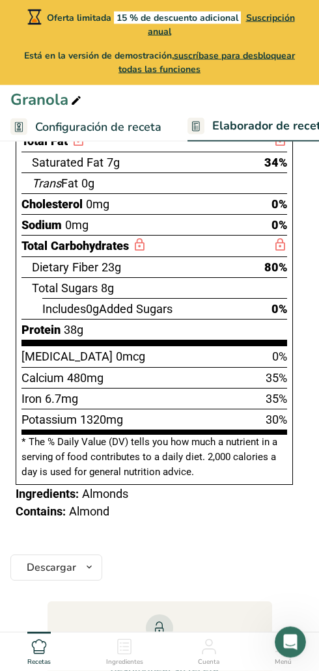
scroll to position [516, 0]
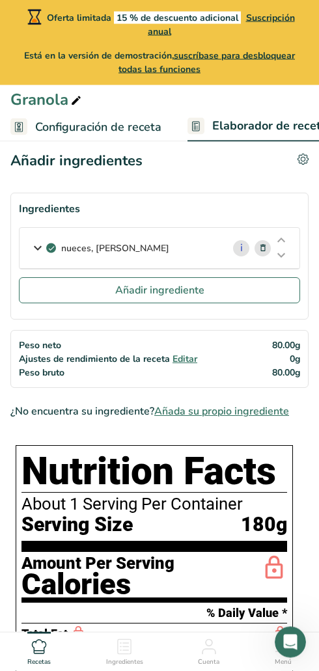
click at [54, 289] on button "Añadir ingrediente" at bounding box center [159, 291] width 281 height 26
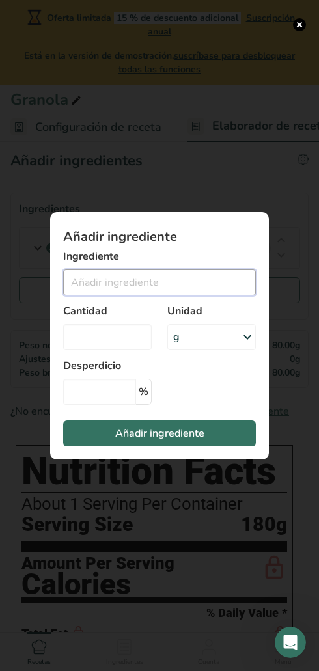
click at [90, 279] on input "Add ingredient modal" at bounding box center [159, 282] width 193 height 26
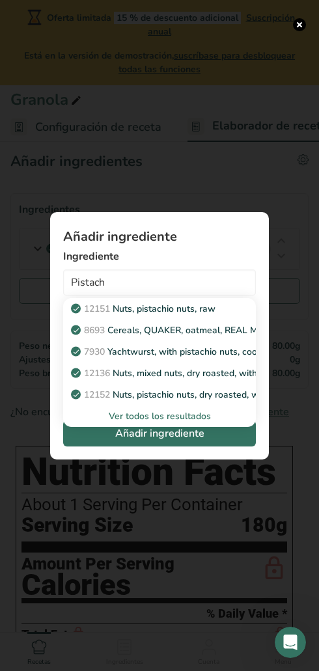
click at [123, 310] on p "12151 Nuts, pistachio nuts, raw" at bounding box center [145, 309] width 142 height 14
type input "Nuts, pistachio nuts, raw"
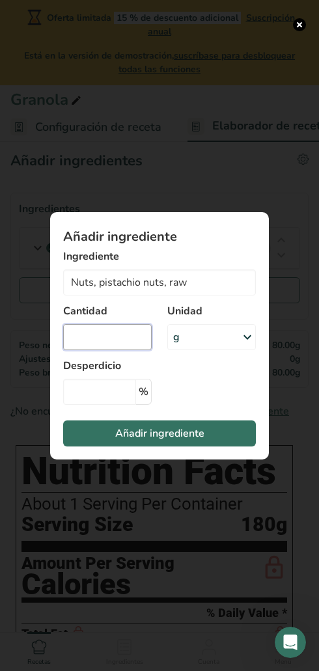
click at [97, 338] on input "Add ingredient modal" at bounding box center [107, 337] width 89 height 26
type input "90"
click at [109, 443] on button "Añadir ingrediente" at bounding box center [159, 433] width 193 height 26
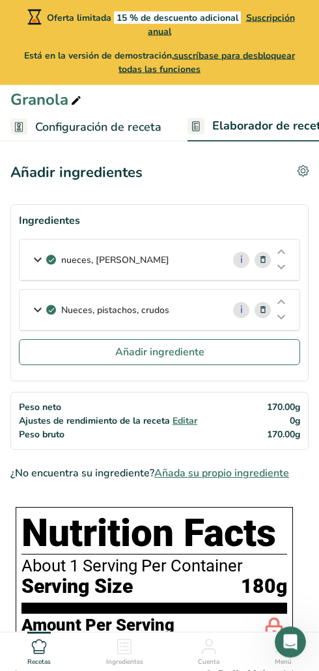
scroll to position [0, 0]
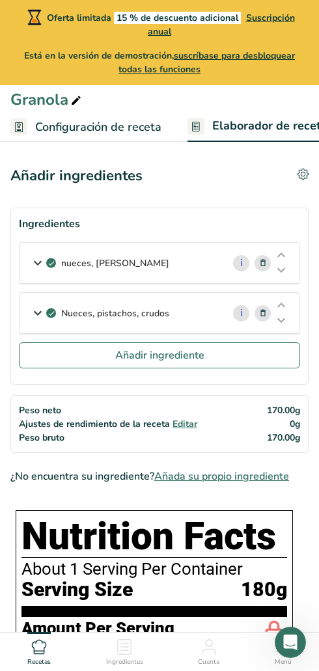
click at [78, 353] on button "Añadir ingrediente" at bounding box center [159, 355] width 281 height 26
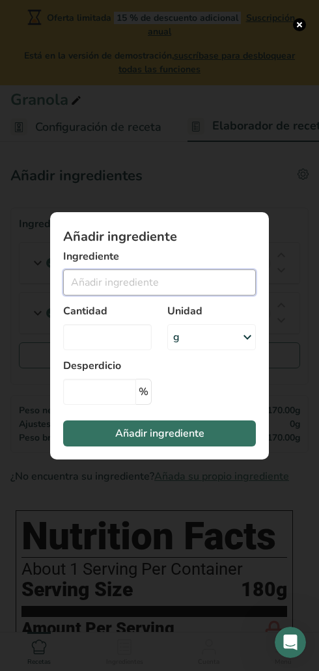
click at [81, 282] on input "Add ingredient modal" at bounding box center [159, 282] width 193 height 26
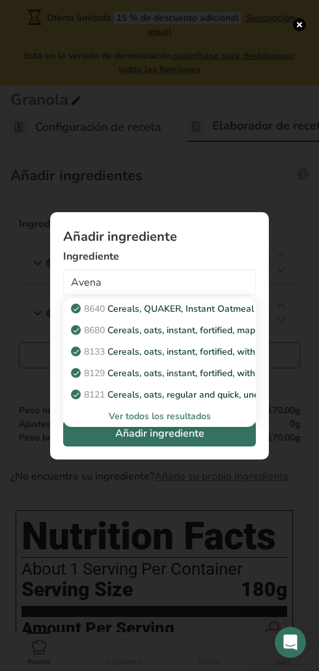
click at [128, 396] on p "8121 Cereals, oats, regular and quick, unenriched, cooked with water (includes …" at bounding box center [324, 395] width 501 height 14
type input "Cereals, oats, regular and quick, unenriched, cooked with water (includes boili…"
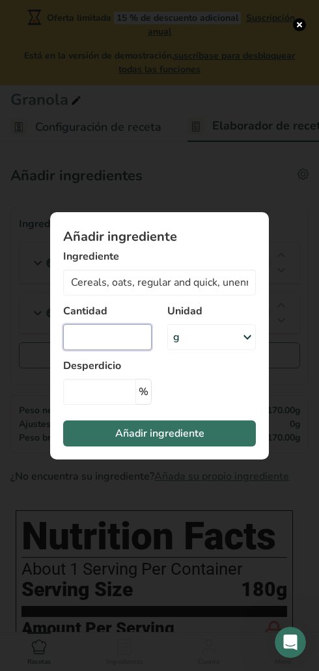
click at [94, 337] on input "Add ingredient modal" at bounding box center [107, 337] width 89 height 26
type input "324"
click at [104, 433] on button "Añadir ingrediente" at bounding box center [159, 433] width 193 height 26
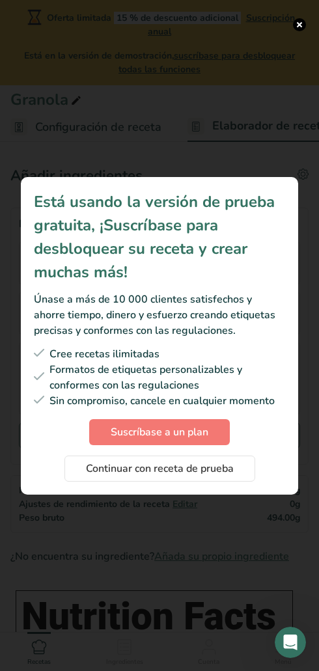
click at [86, 468] on span "Continuar con receta de prueba" at bounding box center [160, 469] width 148 height 16
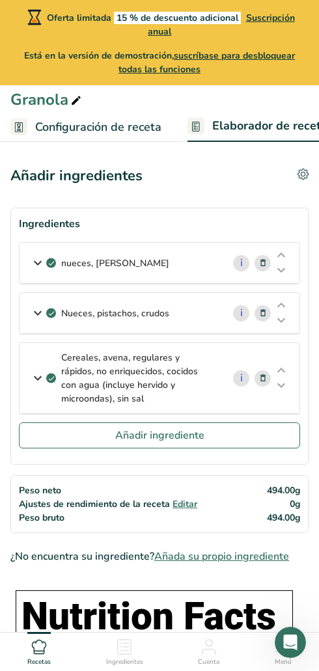
click at [75, 434] on button "Añadir ingrediente" at bounding box center [159, 435] width 281 height 26
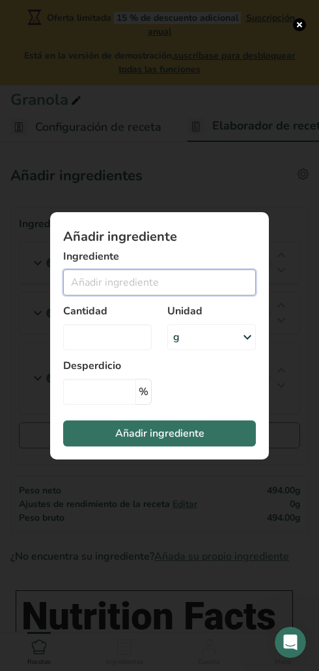
click at [94, 288] on input "Add ingredient modal" at bounding box center [159, 282] width 193 height 26
type input "2"
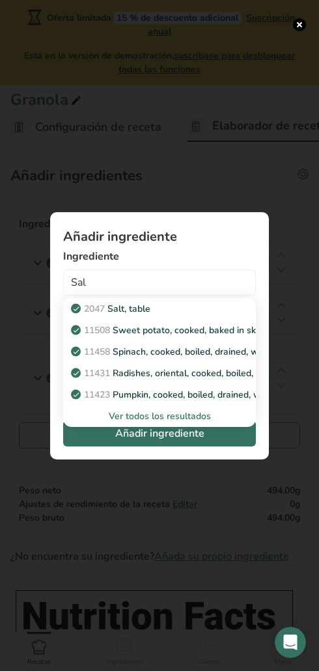
click at [113, 308] on p "2047 Salt, table" at bounding box center [112, 309] width 77 height 14
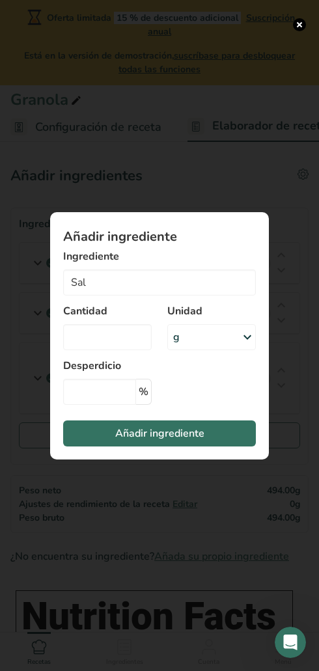
type input "Salt, table"
click at [97, 345] on input "Add ingredient modal" at bounding box center [107, 337] width 89 height 26
type input "2"
click at [200, 428] on span "Añadir ingrediente" at bounding box center [159, 434] width 89 height 16
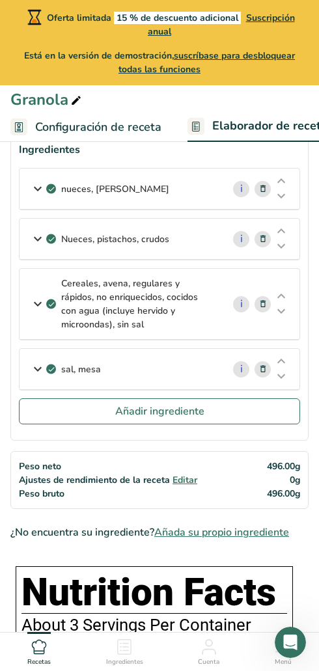
scroll to position [75, 0]
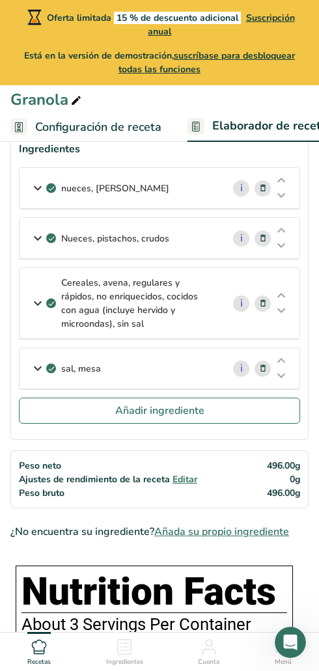
click at [95, 406] on button "Añadir ingrediente" at bounding box center [159, 411] width 281 height 26
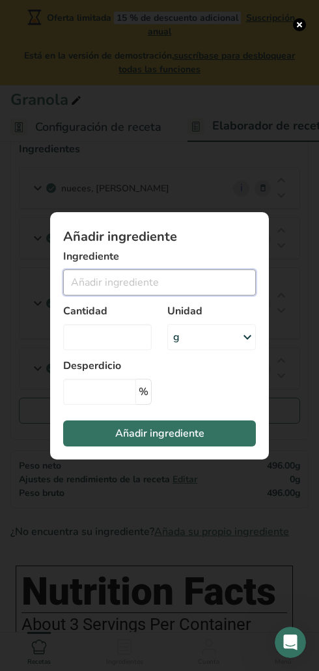
click at [89, 283] on input "Add ingredient modal" at bounding box center [159, 282] width 193 height 26
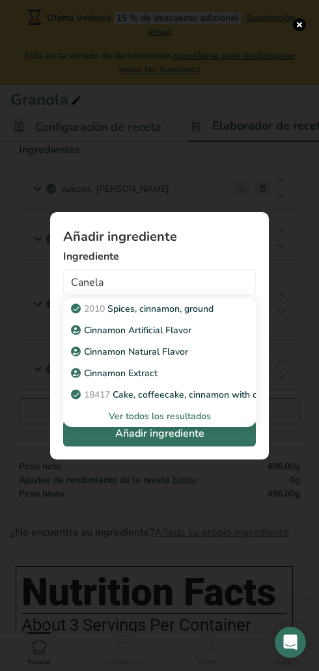
click at [118, 307] on p "2010 Spices, cinnamon, ground" at bounding box center [144, 309] width 140 height 14
type input "Spices, cinnamon, ground"
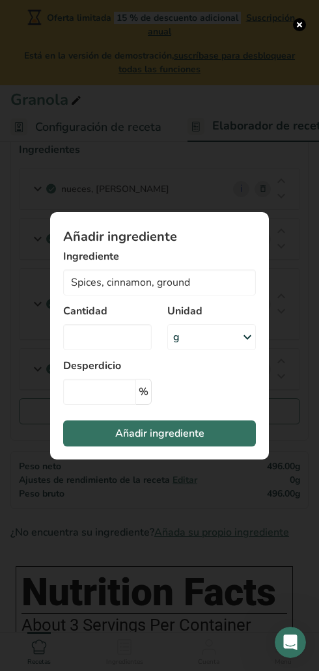
scroll to position [75, 0]
click at [100, 333] on input "Add ingredient modal" at bounding box center [107, 337] width 89 height 26
type input "2"
click at [100, 426] on button "Añadir ingrediente" at bounding box center [159, 433] width 193 height 26
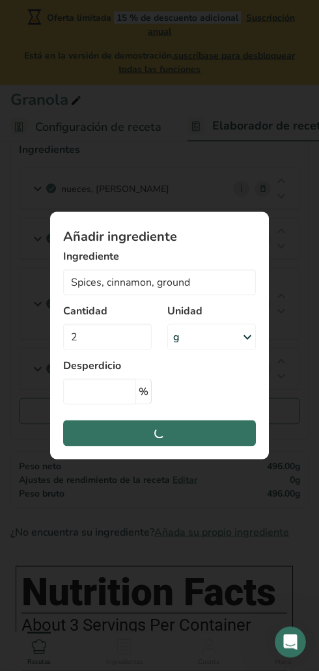
scroll to position [75, 0]
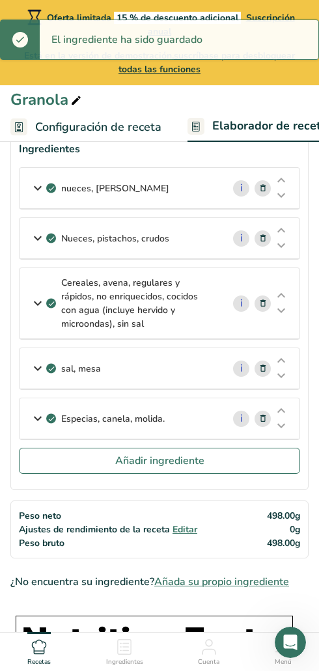
click at [95, 457] on button "Añadir ingrediente" at bounding box center [159, 461] width 281 height 26
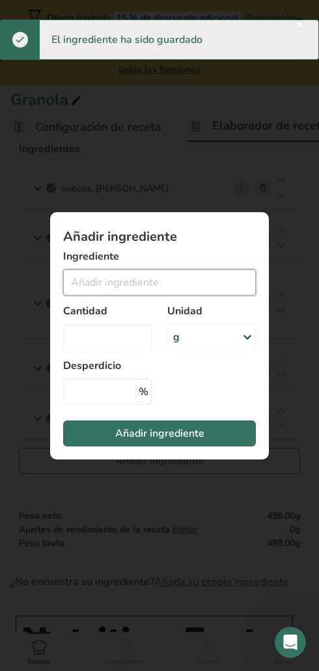
click at [83, 281] on input "Add ingredient modal" at bounding box center [159, 282] width 193 height 26
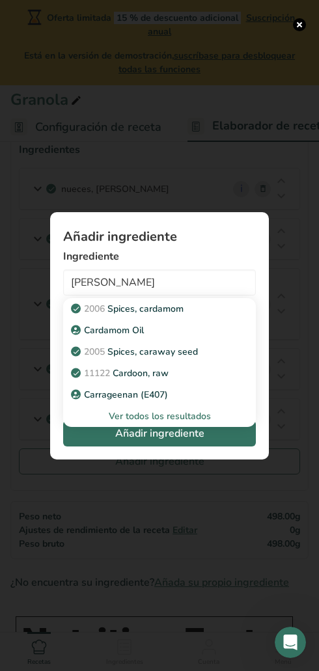
click at [113, 313] on p "2006 Spices, cardamom" at bounding box center [129, 309] width 110 height 14
type input "Spices, cardamom"
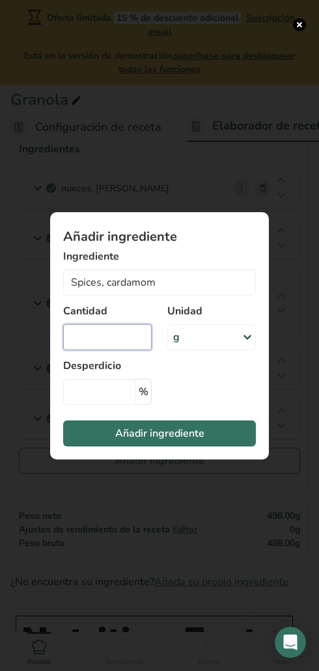
click at [88, 335] on input "Add ingredient modal" at bounding box center [107, 337] width 89 height 26
type input "2"
click at [207, 429] on button "Añadir ingrediente" at bounding box center [159, 433] width 193 height 26
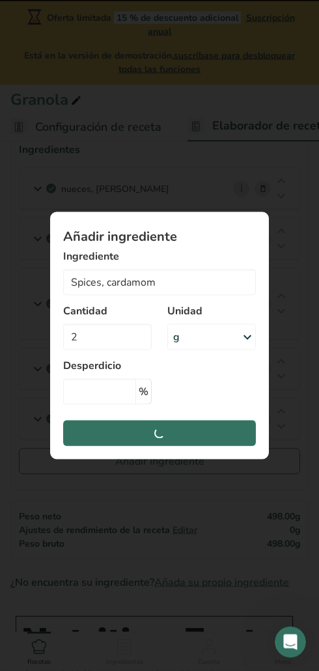
scroll to position [75, 0]
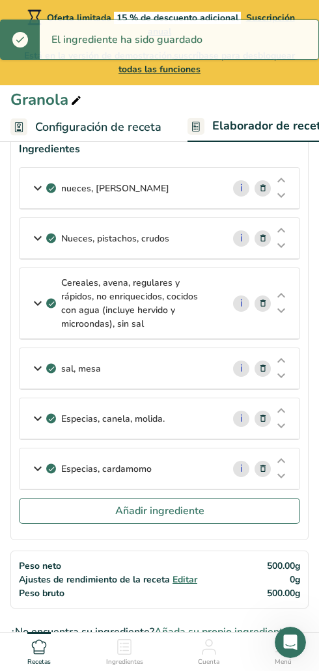
click at [98, 507] on button "Añadir ingrediente" at bounding box center [159, 511] width 281 height 26
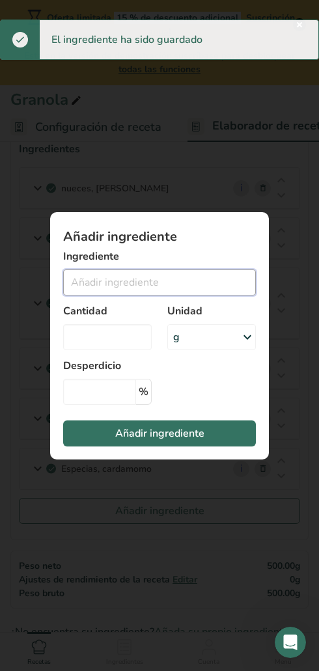
click at [96, 276] on input "Add ingredient modal" at bounding box center [159, 282] width 193 height 26
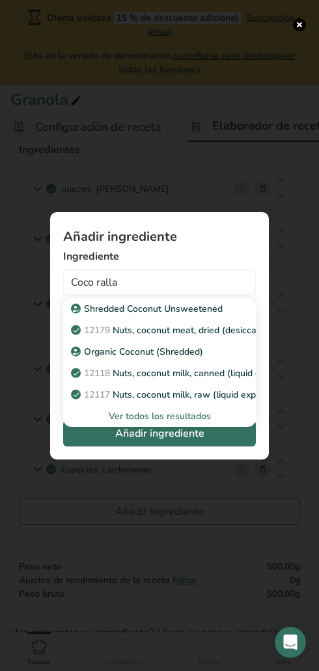
click at [102, 307] on p "Shredded Coconut Unsweetened" at bounding box center [148, 309] width 149 height 14
type input "Shredded Coconut Unsweetened"
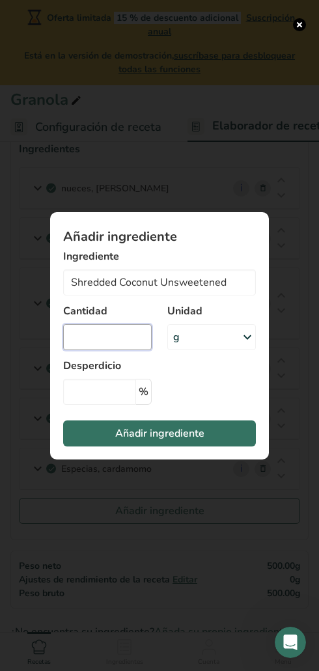
click at [90, 335] on input "Add ingredient modal" at bounding box center [107, 337] width 89 height 26
type input "80"
click at [186, 428] on span "Añadir ingrediente" at bounding box center [159, 434] width 89 height 16
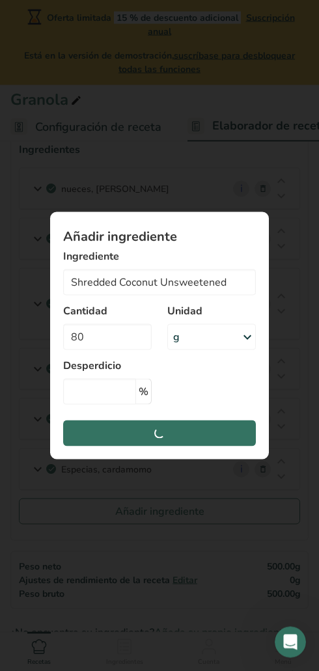
scroll to position [75, 0]
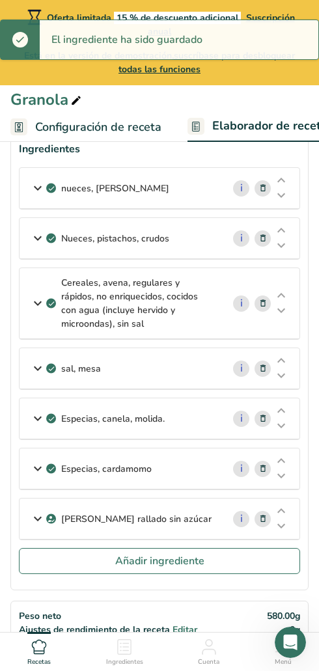
click at [237, 564] on button "Añadir ingrediente" at bounding box center [159, 561] width 281 height 26
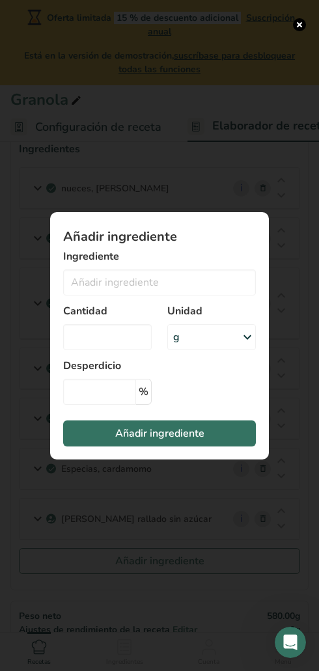
click at [89, 320] on div "Cantidad" at bounding box center [107, 327] width 104 height 62
click at [93, 284] on input "Add ingredient modal" at bounding box center [159, 282] width 193 height 26
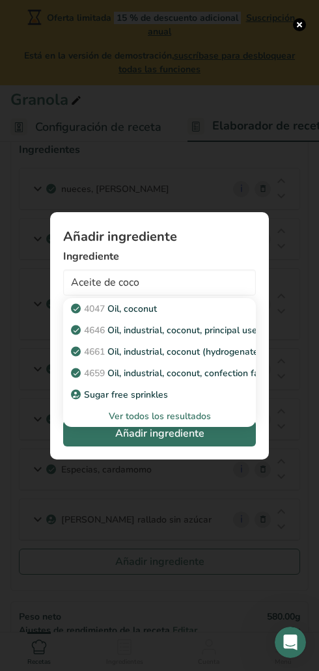
click at [103, 308] on span "4047" at bounding box center [94, 309] width 21 height 12
type input "Oil, coconut"
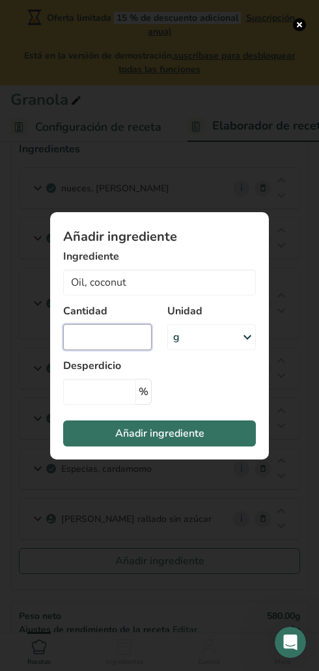
click at [88, 335] on input "Add ingredient modal" at bounding box center [107, 337] width 89 height 26
type input "90"
click at [120, 435] on span "Añadir ingrediente" at bounding box center [159, 434] width 89 height 16
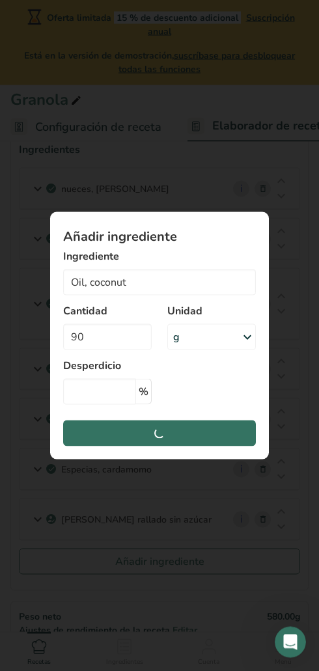
scroll to position [75, 0]
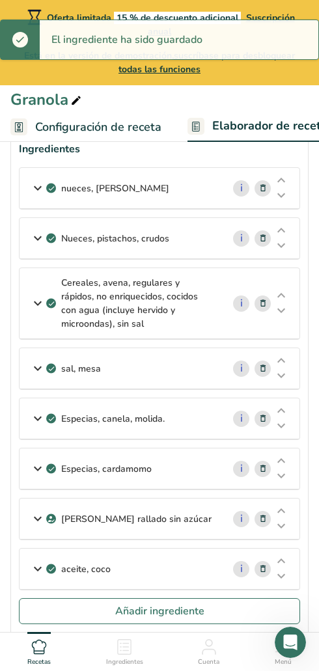
click at [234, 609] on button "Añadir ingrediente" at bounding box center [159, 611] width 281 height 26
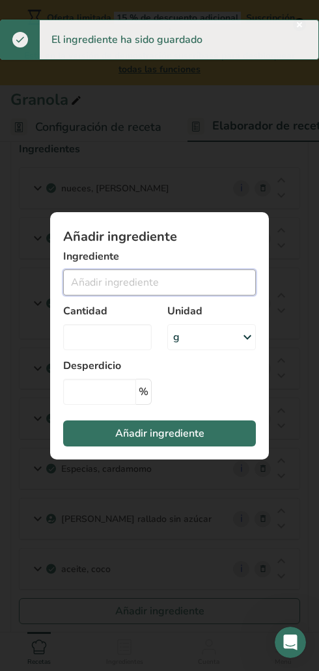
click at [95, 292] on input "Add ingredient modal" at bounding box center [159, 282] width 193 height 26
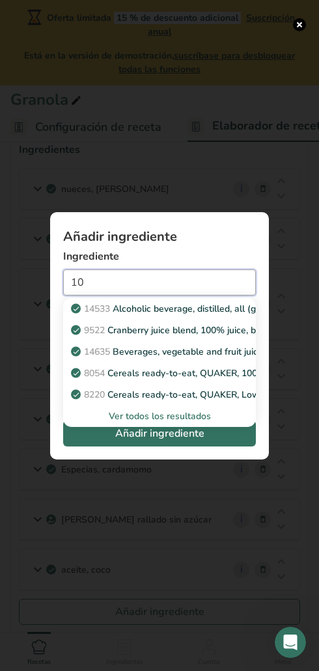
type input "1"
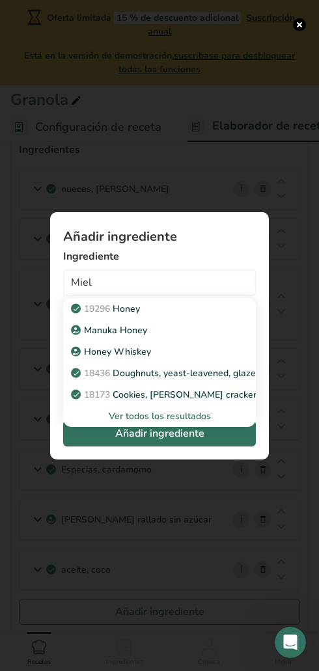
click at [110, 307] on span "19296" at bounding box center [97, 309] width 26 height 12
type input "Honey"
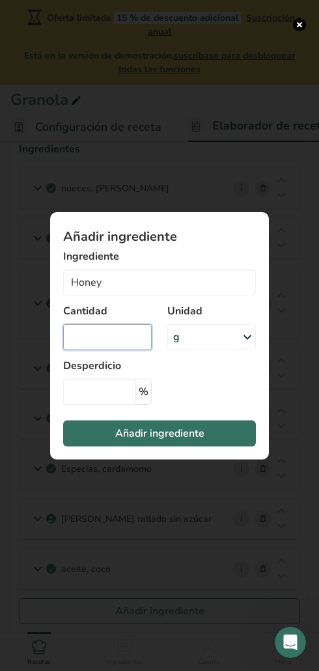
click at [84, 333] on input "Add ingredient modal" at bounding box center [107, 337] width 89 height 26
type input "100"
click at [81, 436] on button "Añadir ingrediente" at bounding box center [159, 433] width 193 height 26
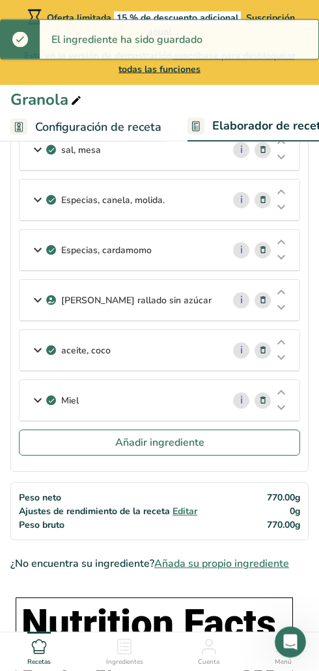
scroll to position [310, 0]
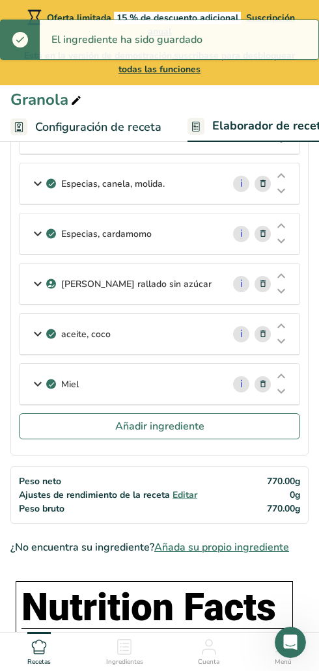
click at [85, 430] on button "Añadir ingrediente" at bounding box center [159, 426] width 281 height 26
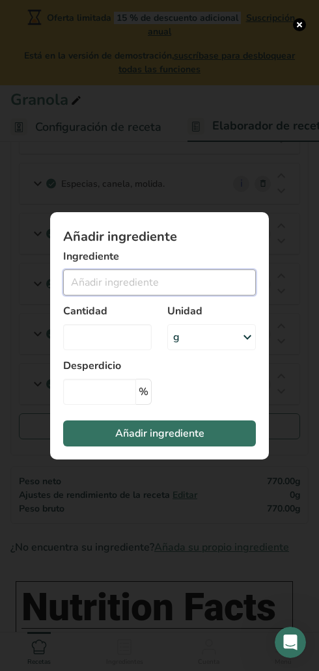
click at [70, 296] on input "Add ingredient modal" at bounding box center [159, 282] width 193 height 26
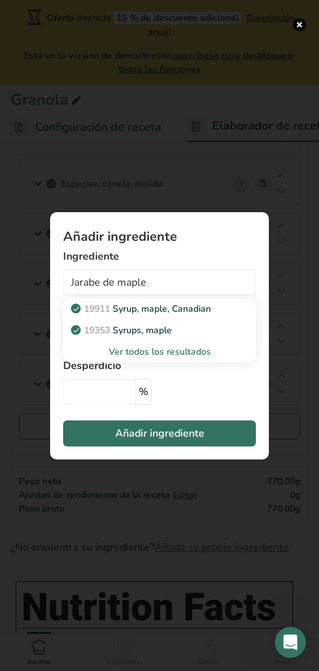
click at [108, 337] on span "19353" at bounding box center [97, 330] width 26 height 12
type input "Syrups, maple"
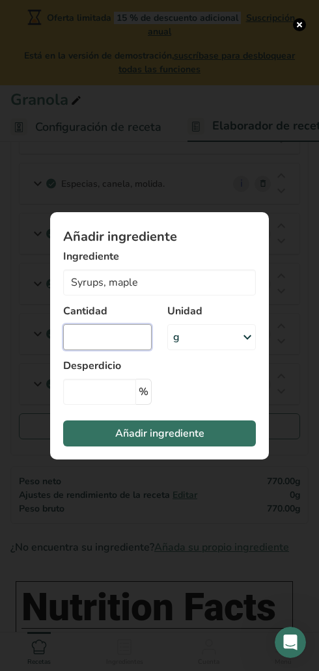
click at [91, 350] on input "Add ingredient modal" at bounding box center [107, 337] width 89 height 26
type input "60"
click at [111, 447] on button "Añadir ingrediente" at bounding box center [159, 433] width 193 height 26
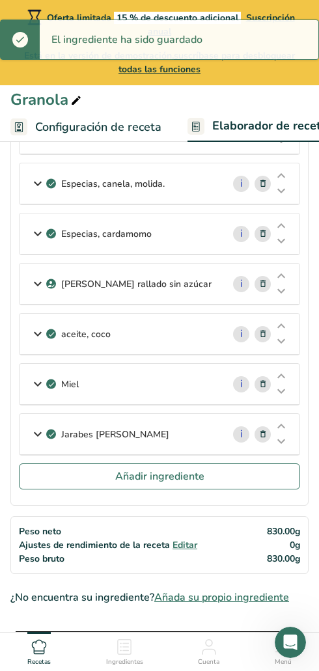
click at [95, 489] on button "Añadir ingrediente" at bounding box center [159, 476] width 281 height 26
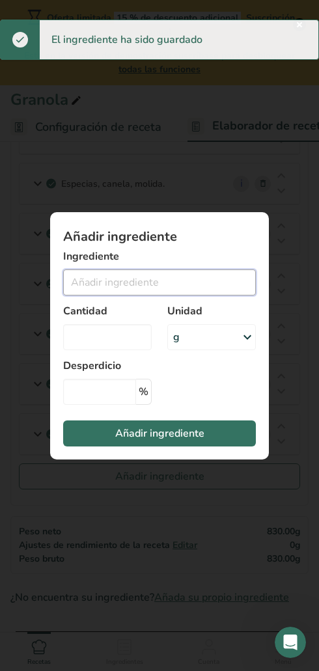
click at [104, 296] on input "Add ingredient modal" at bounding box center [159, 282] width 193 height 26
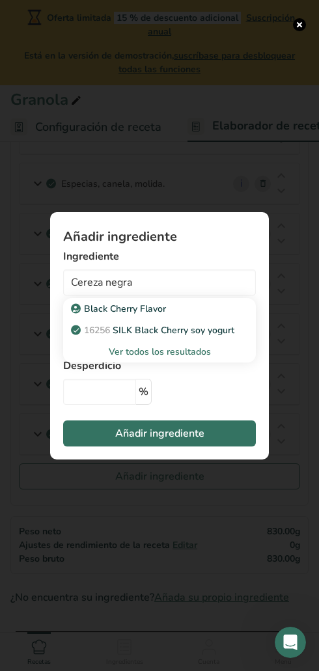
click at [105, 337] on span "16256" at bounding box center [97, 330] width 26 height 12
type input "SILK Black Cherry soy yogurt"
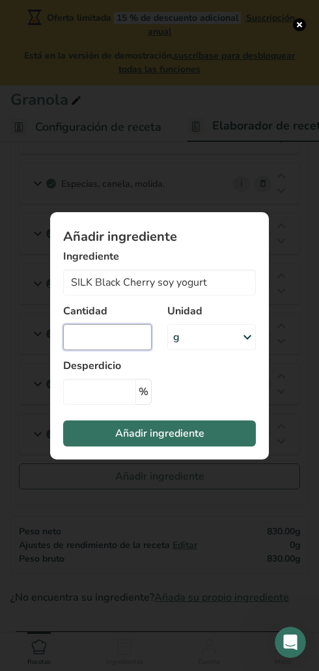
click at [75, 350] on input "Add ingredient modal" at bounding box center [107, 337] width 89 height 26
type input "120"
click at [97, 447] on button "Añadir ingrediente" at bounding box center [159, 433] width 193 height 26
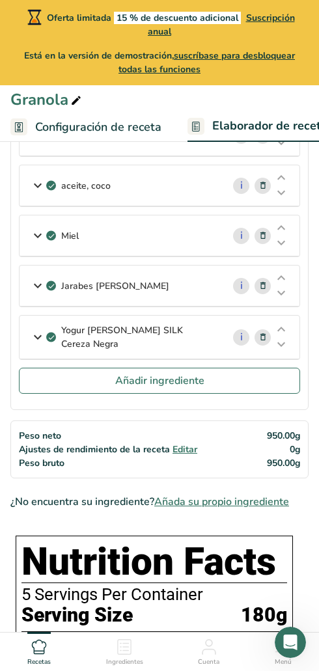
scroll to position [454, 0]
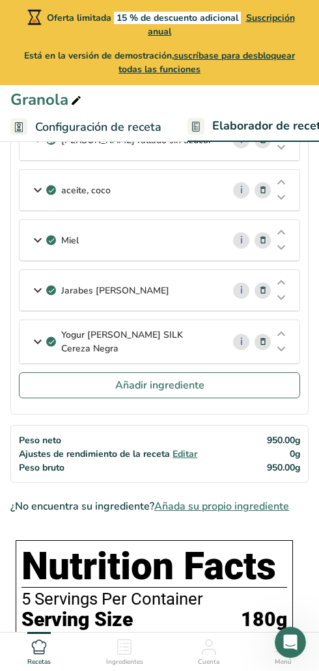
click at [114, 340] on p "Yogur de soja SILK Cereza Negra" at bounding box center [136, 341] width 151 height 27
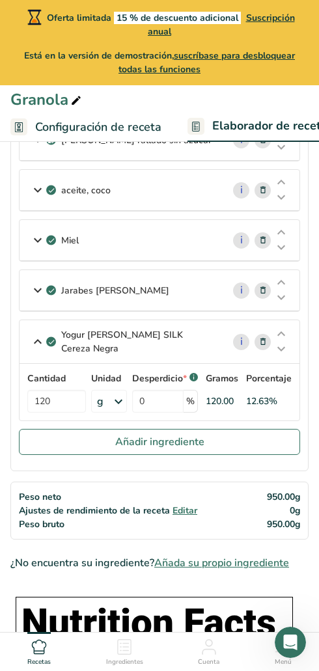
click at [189, 346] on p "Yogur de soja SILK Cereza Negra" at bounding box center [136, 341] width 151 height 27
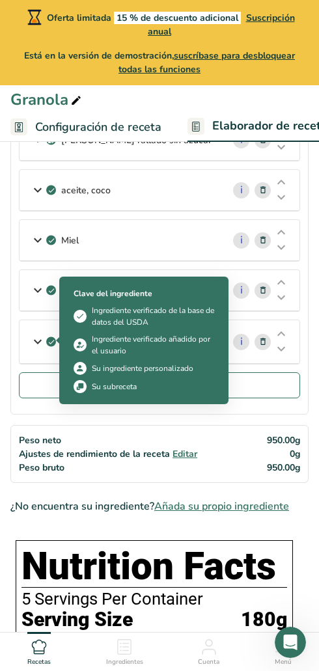
click at [249, 394] on button "Añadir ingrediente" at bounding box center [159, 385] width 281 height 26
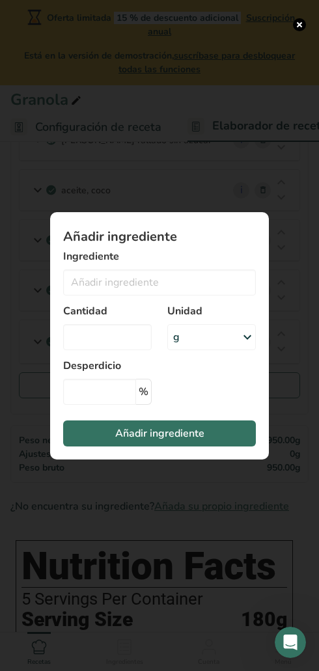
click at [314, 348] on div "Add ingredient modal" at bounding box center [159, 335] width 319 height 671
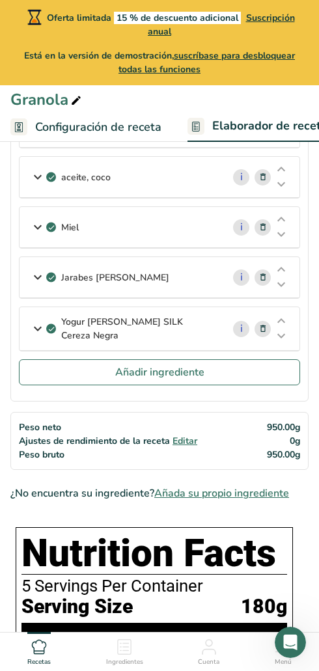
scroll to position [467, 0]
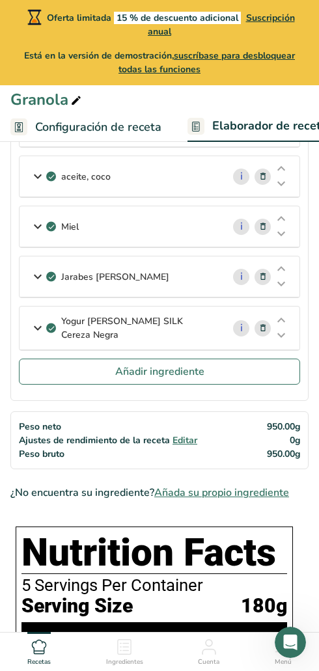
click at [259, 329] on icon at bounding box center [262, 329] width 9 height 14
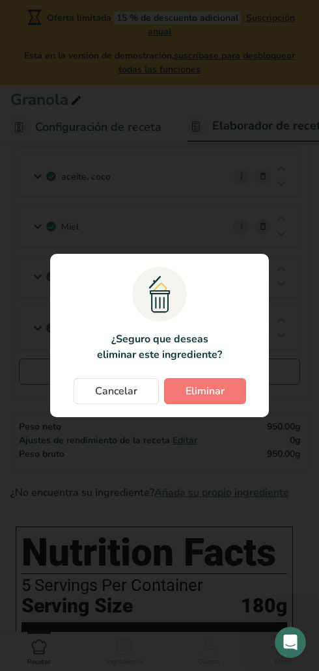
click at [215, 388] on span "Eliminar" at bounding box center [205, 391] width 39 height 16
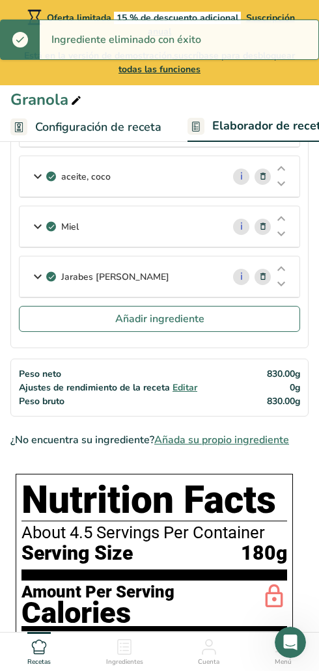
click at [222, 318] on button "Añadir ingrediente" at bounding box center [159, 319] width 281 height 26
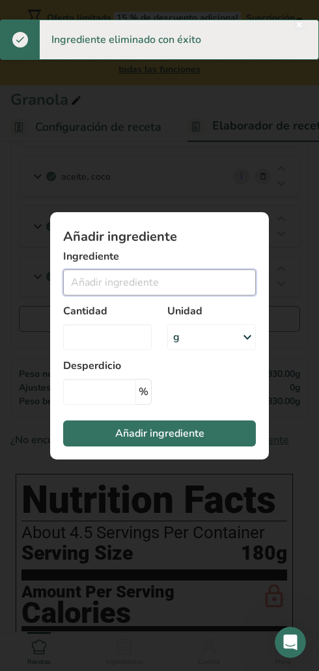
click at [96, 288] on input "Add ingredient modal" at bounding box center [159, 282] width 193 height 26
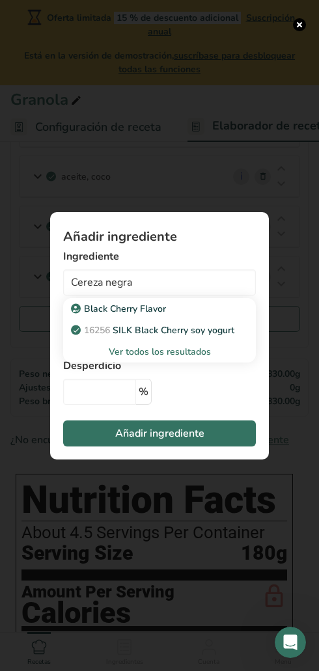
click at [105, 327] on span "16256" at bounding box center [97, 330] width 26 height 12
type input "SILK Black Cherry soy yogurt"
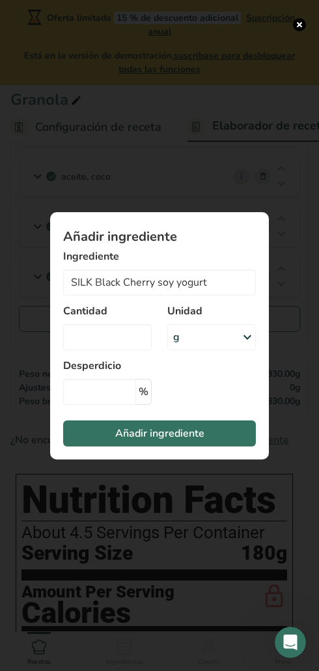
click at [130, 436] on span "Añadir ingrediente" at bounding box center [159, 434] width 89 height 16
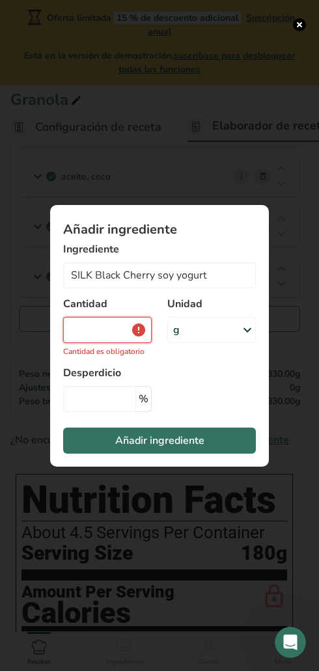
click at [102, 328] on input "Add ingredient modal" at bounding box center [107, 330] width 89 height 26
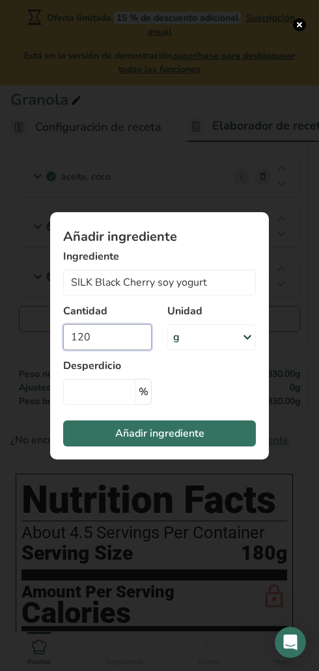
type input "120"
click at [100, 421] on button "Añadir ingrediente" at bounding box center [159, 433] width 193 height 26
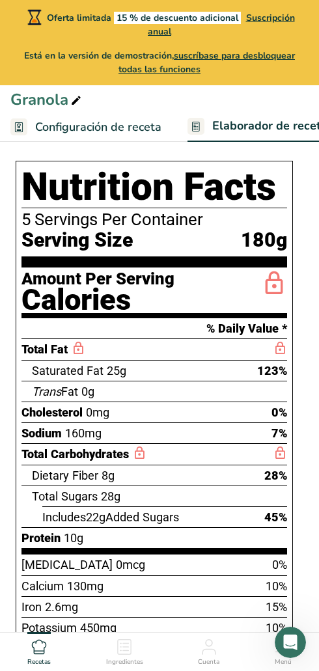
scroll to position [834, 0]
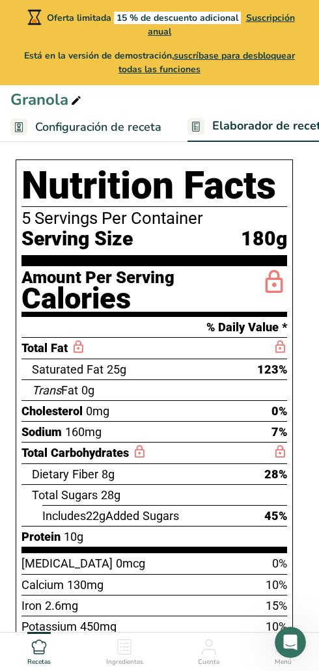
click at [44, 133] on span "Configuración de receta" at bounding box center [98, 127] width 126 height 18
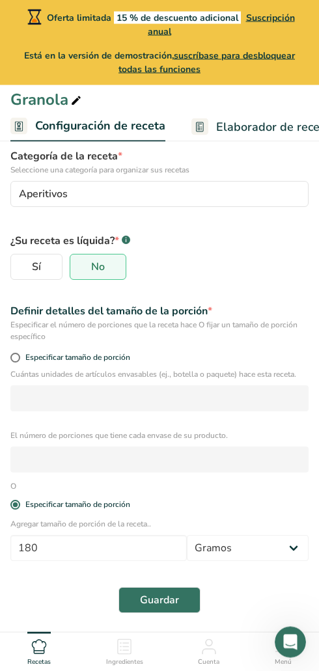
scroll to position [167, 0]
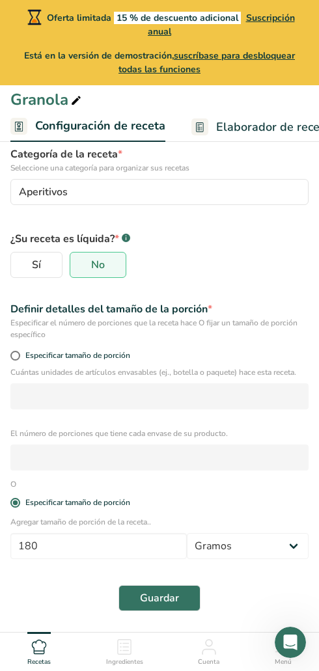
click at [15, 359] on span at bounding box center [15, 356] width 10 height 10
click at [15, 359] on input "Especificar tamaño de porción" at bounding box center [14, 355] width 8 height 8
radio input "true"
radio input "false"
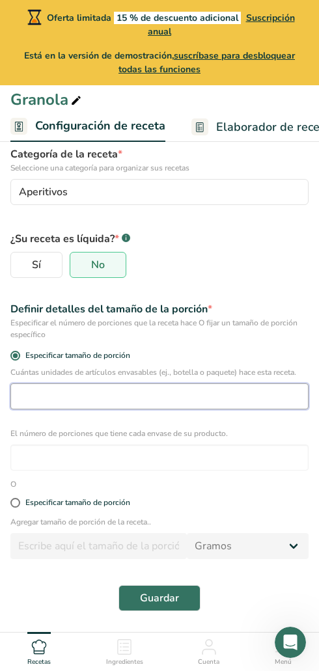
click at [74, 389] on input "number" at bounding box center [159, 396] width 298 height 26
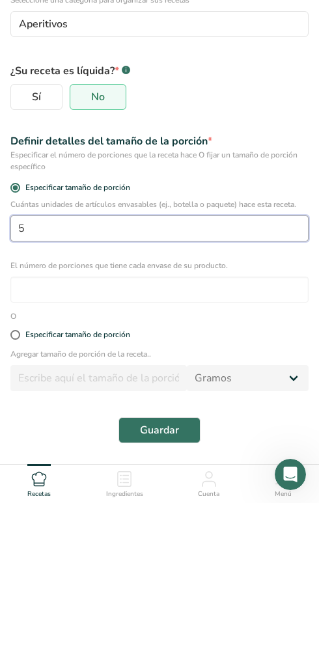
type input "5"
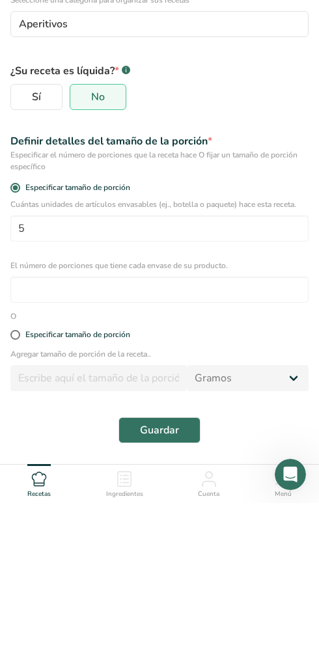
click at [185, 585] on button "Guardar" at bounding box center [159, 598] width 82 height 26
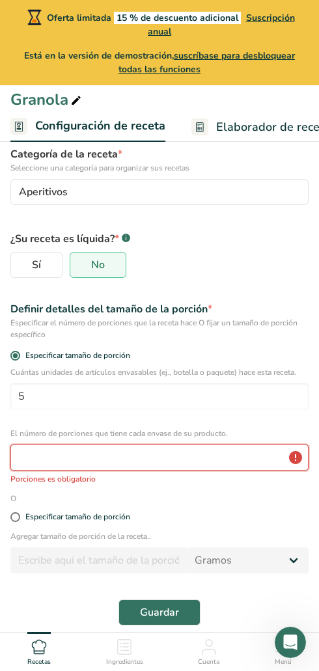
click at [243, 456] on input "number" at bounding box center [159, 458] width 298 height 26
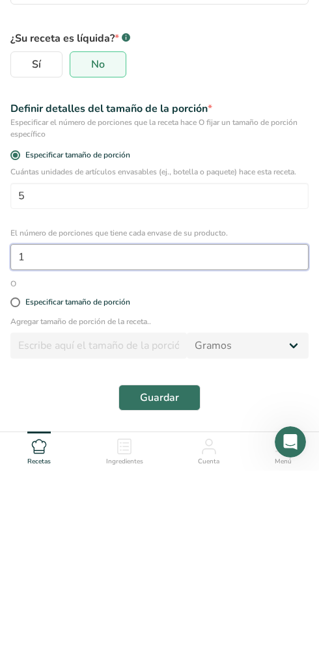
type input "1"
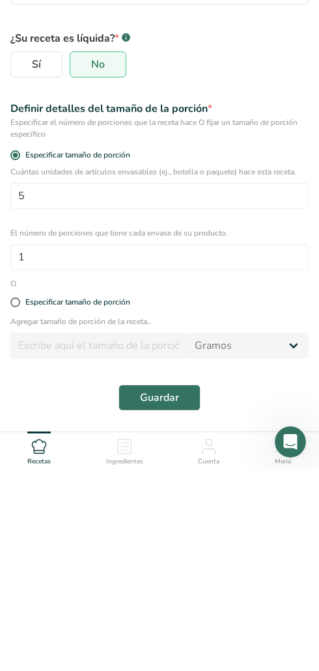
click at [174, 590] on span "Guardar" at bounding box center [159, 598] width 39 height 16
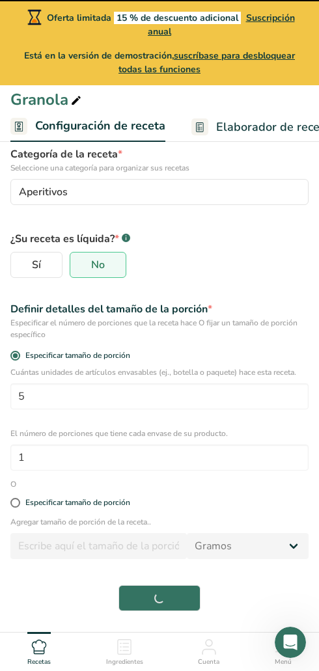
click at [254, 124] on span "Elaborador de recetas" at bounding box center [276, 127] width 120 height 18
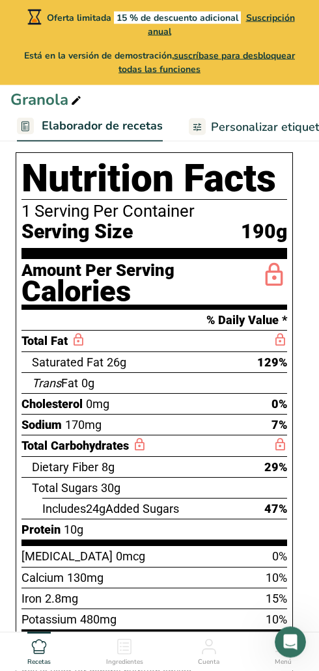
scroll to position [0, 171]
click at [206, 129] on link "Personalizar etiqueta" at bounding box center [257, 127] width 137 height 29
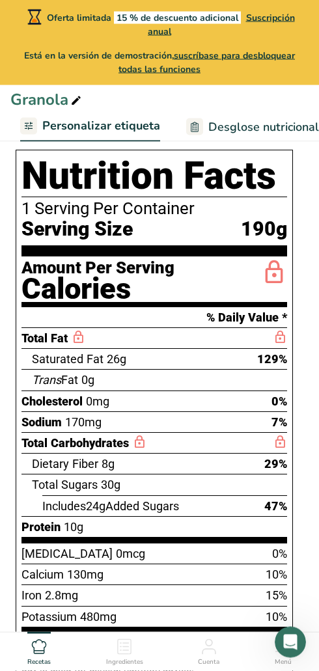
scroll to position [258, 0]
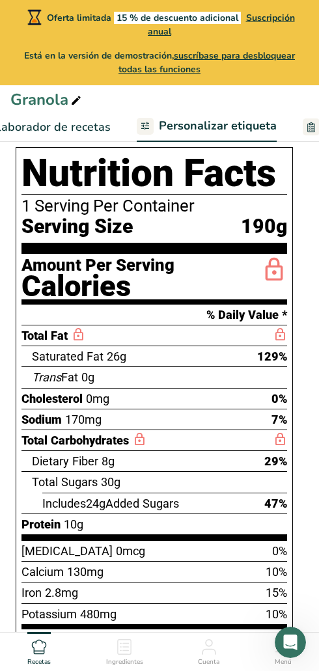
click at [47, 132] on span "Elaborador de recetas" at bounding box center [50, 127] width 120 height 18
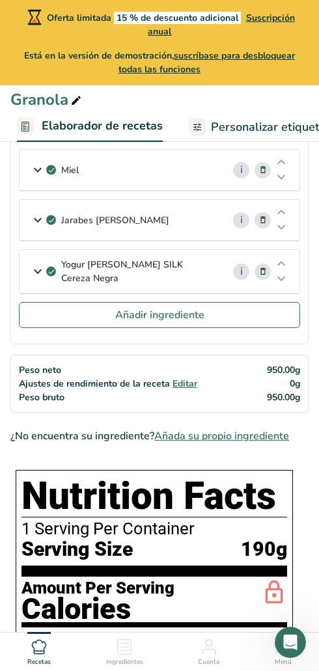
scroll to position [526, 0]
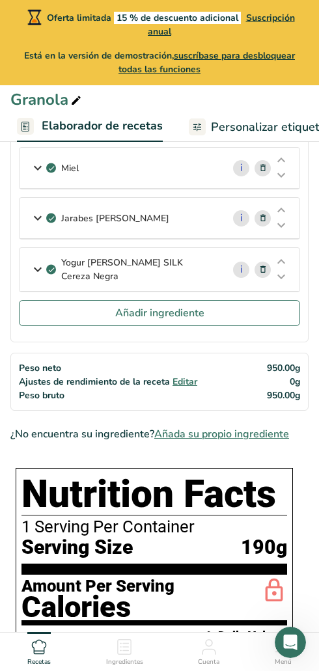
click at [214, 130] on span "Personalizar etiqueta" at bounding box center [268, 127] width 115 height 18
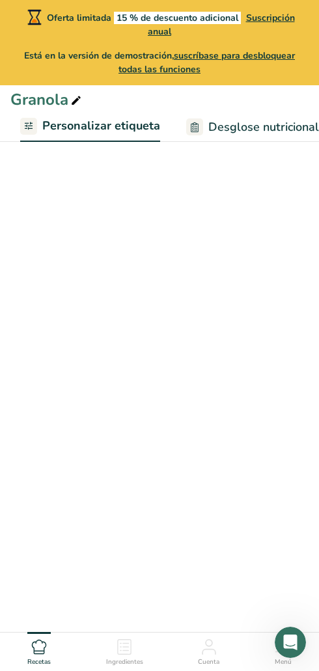
scroll to position [39, 0]
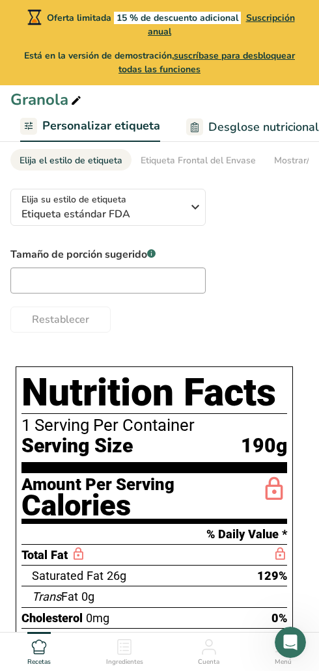
click at [241, 131] on span "Desglose nutricional" at bounding box center [263, 127] width 111 height 18
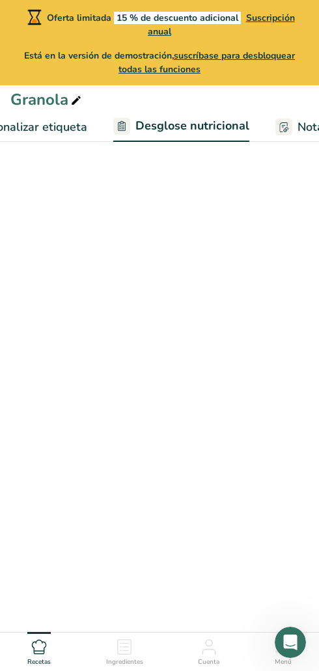
select select "Calories"
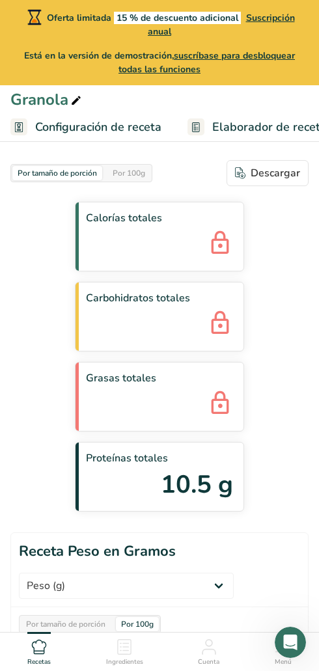
click at [61, 137] on link "Configuración de receta" at bounding box center [85, 127] width 151 height 29
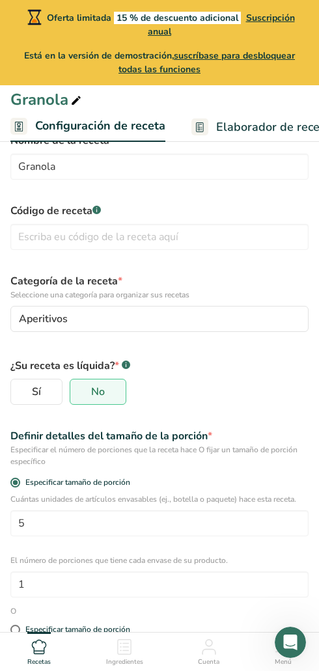
scroll to position [97, 0]
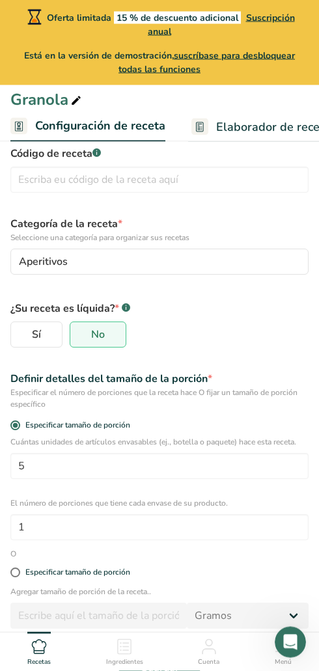
click at [20, 572] on span "Especificar tamaño de porción" at bounding box center [75, 573] width 110 height 10
click at [19, 572] on input "Especificar tamaño de porción" at bounding box center [14, 573] width 8 height 8
radio input "true"
radio input "false"
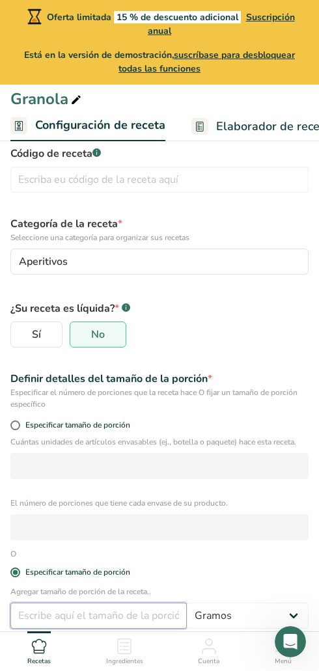
click at [52, 620] on input "number" at bounding box center [98, 616] width 176 height 26
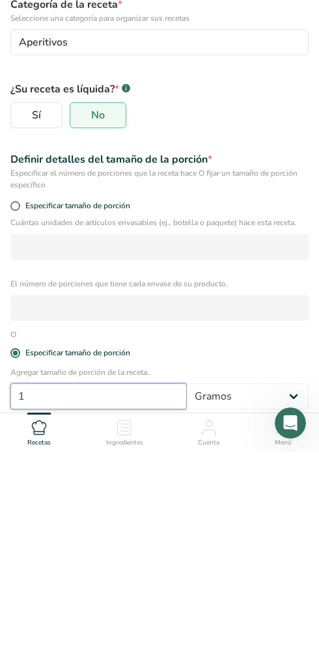
scroll to position [167, 0]
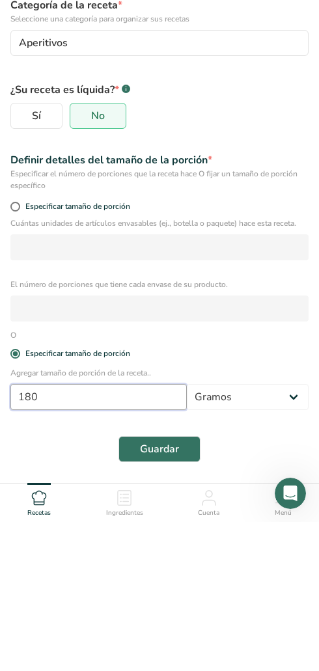
type input "180"
click at [161, 590] on span "Guardar" at bounding box center [159, 598] width 39 height 16
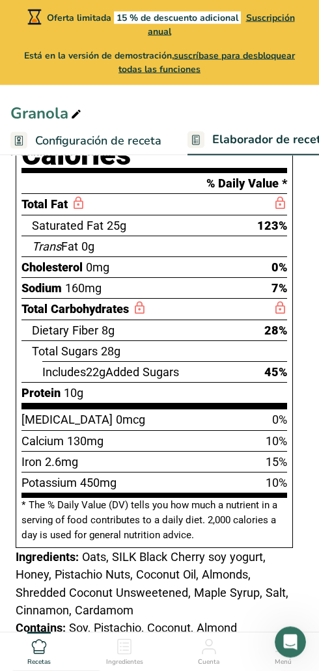
scroll to position [1089, 0]
